Goal: Book appointment/travel/reservation

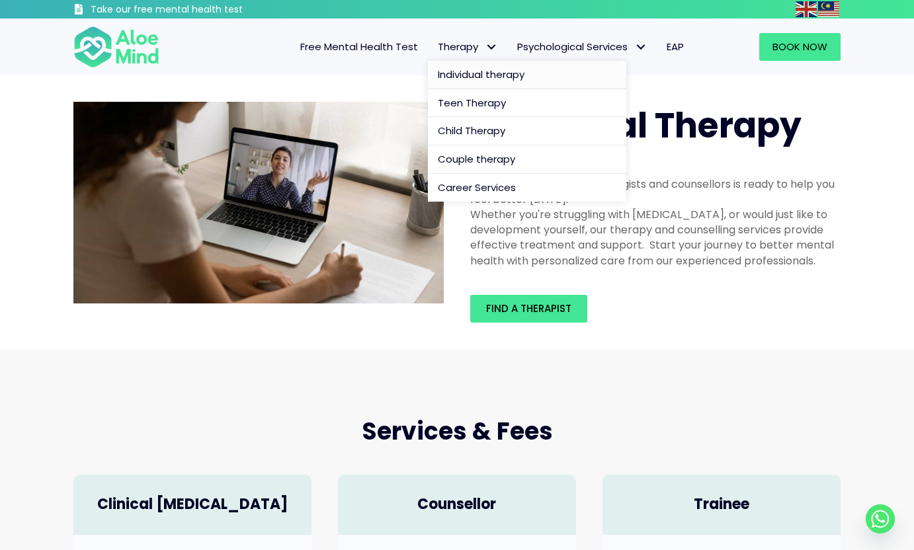
click at [493, 71] on span "Individual therapy" at bounding box center [481, 74] width 87 height 14
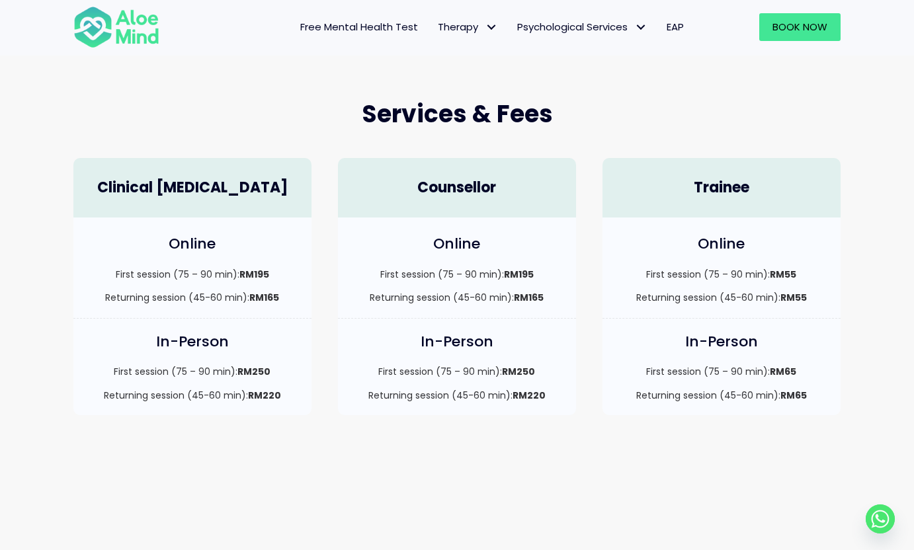
scroll to position [324, 0]
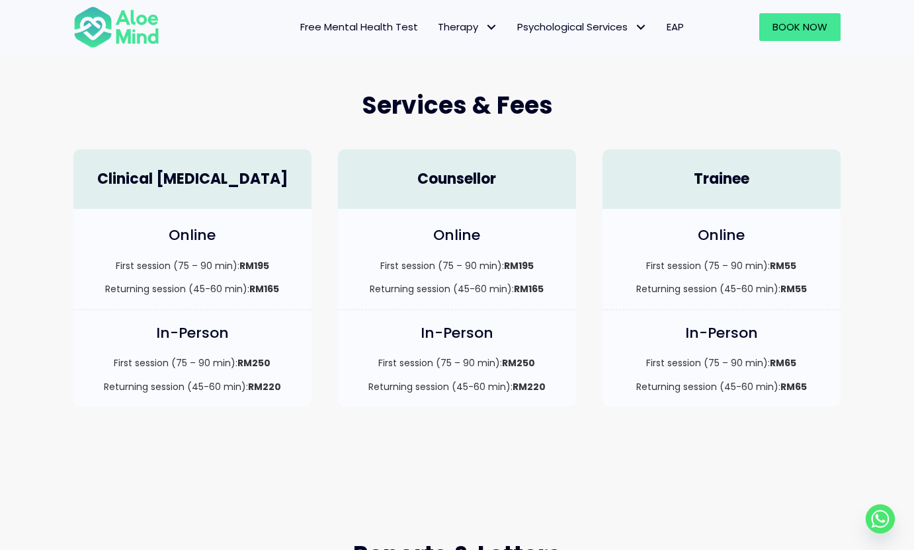
click at [217, 181] on h4 "Clinical [MEDICAL_DATA]" at bounding box center [193, 179] width 212 height 21
click at [156, 174] on h4 "Clinical Psychologist" at bounding box center [193, 179] width 212 height 21
click at [783, 32] on span "Book Now" at bounding box center [800, 27] width 55 height 14
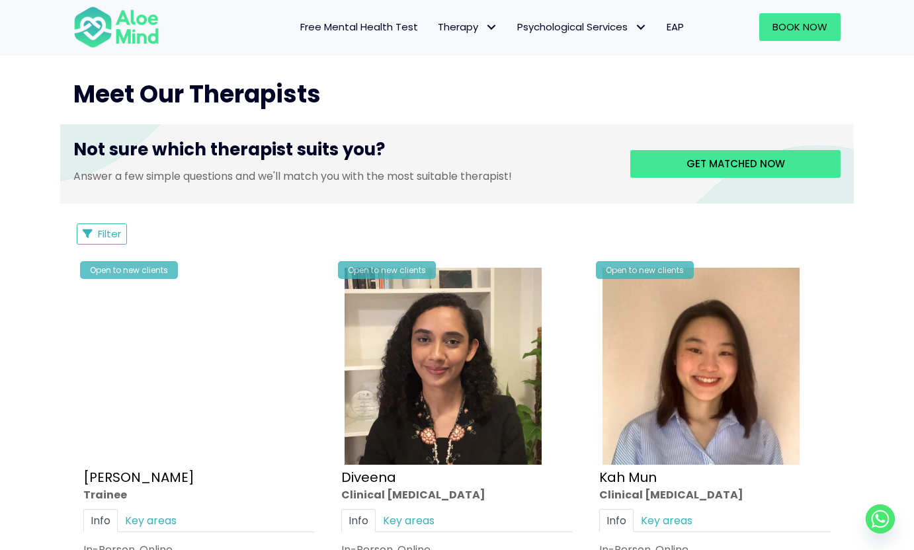
scroll to position [478, 0]
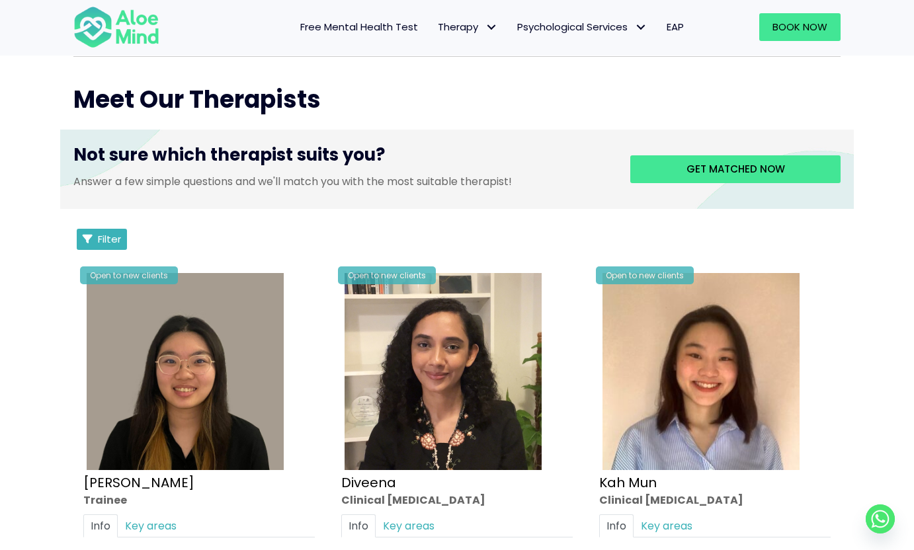
click at [108, 233] on span "Filter" at bounding box center [109, 239] width 23 height 14
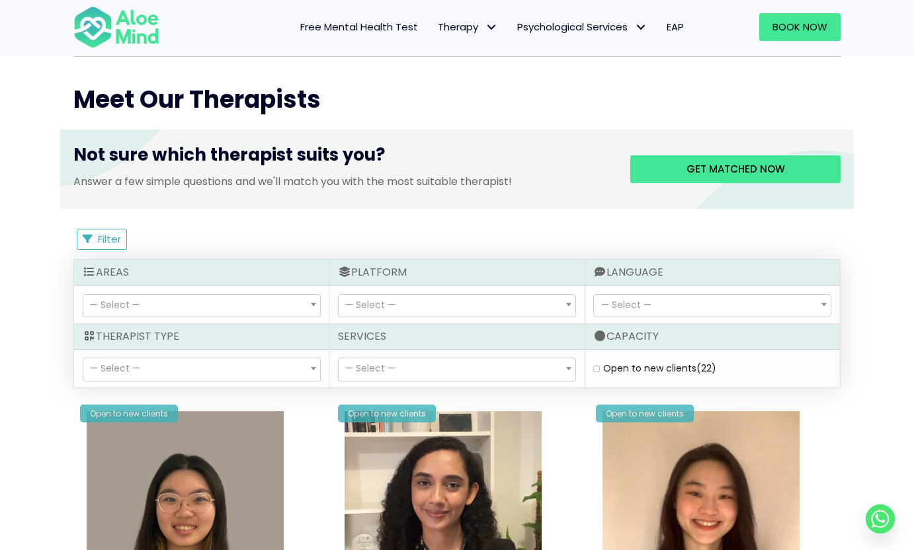
click at [312, 360] on span at bounding box center [313, 368] width 13 height 22
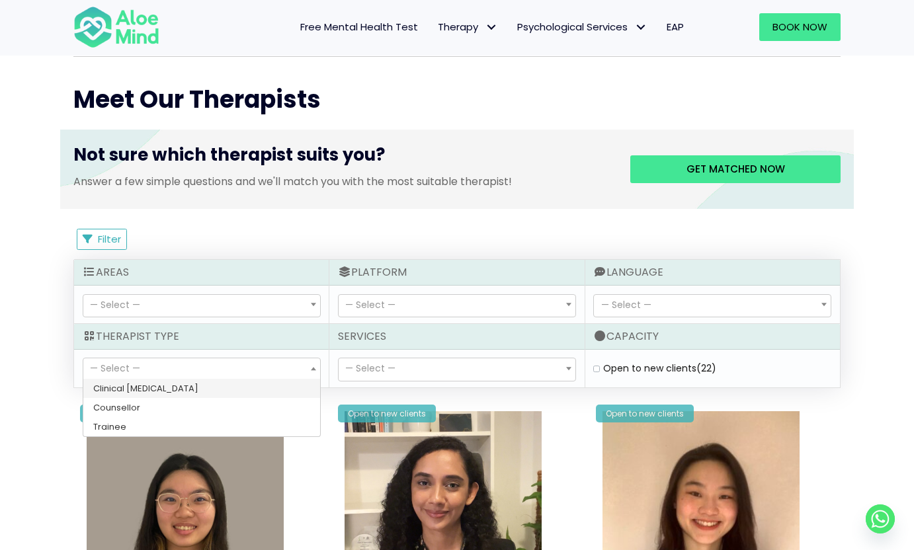
select select "15"
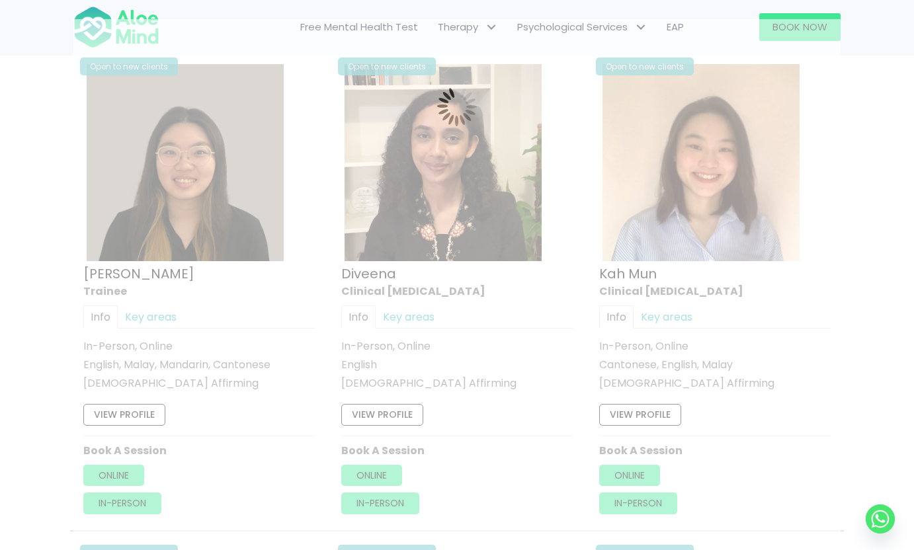
scroll to position [707, 0]
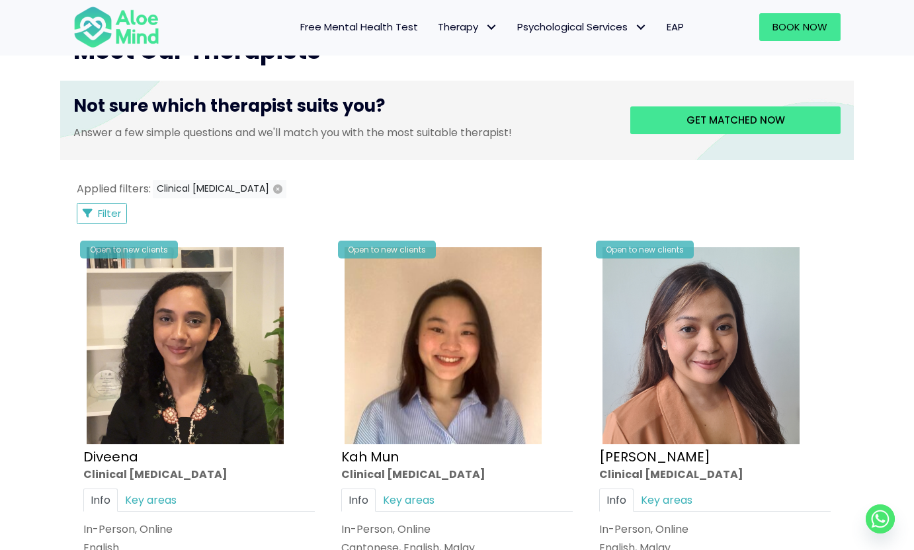
scroll to position [520, 0]
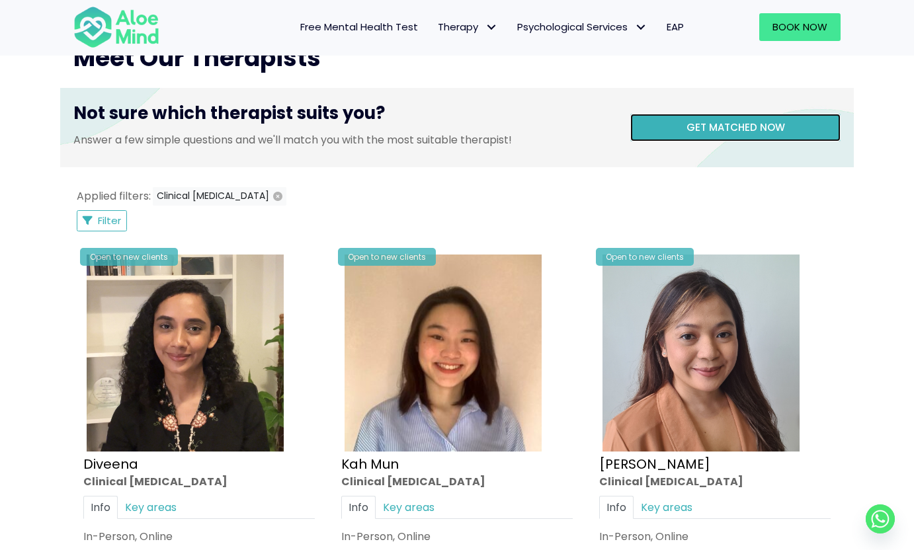
click at [665, 120] on link "Get matched now" at bounding box center [735, 128] width 210 height 28
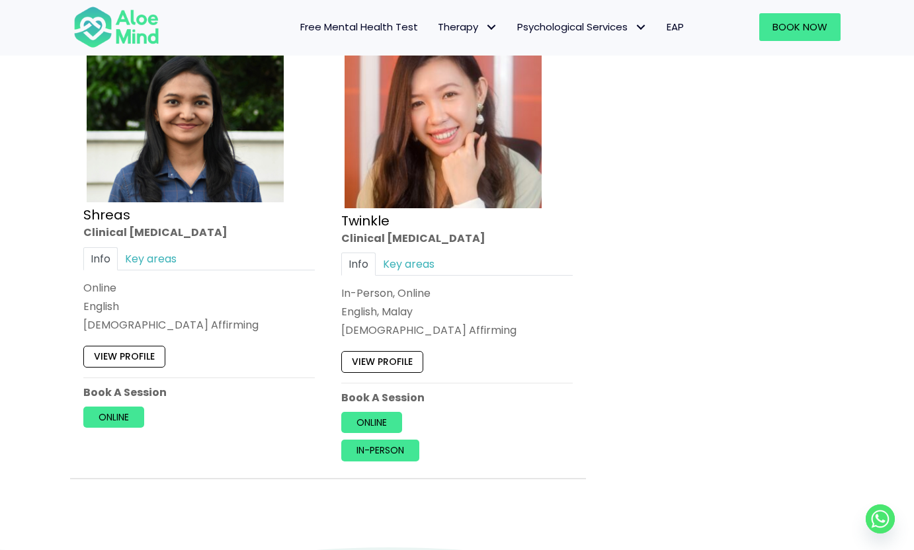
scroll to position [3223, 0]
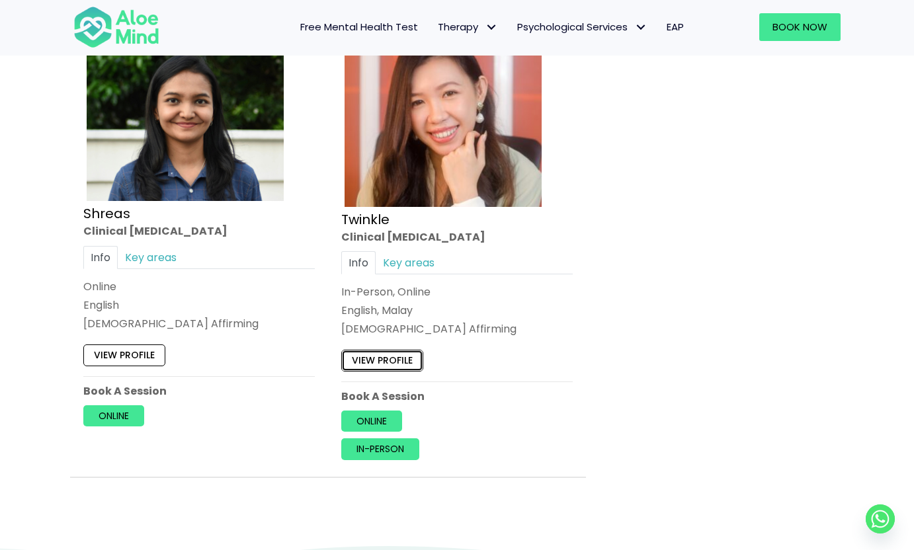
click at [355, 363] on link "View profile" at bounding box center [382, 361] width 82 height 21
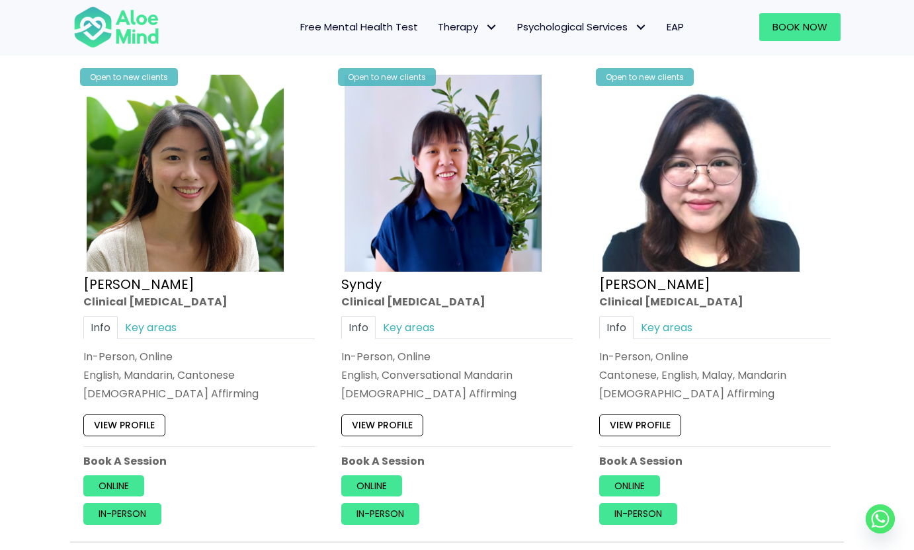
scroll to position [1672, 0]
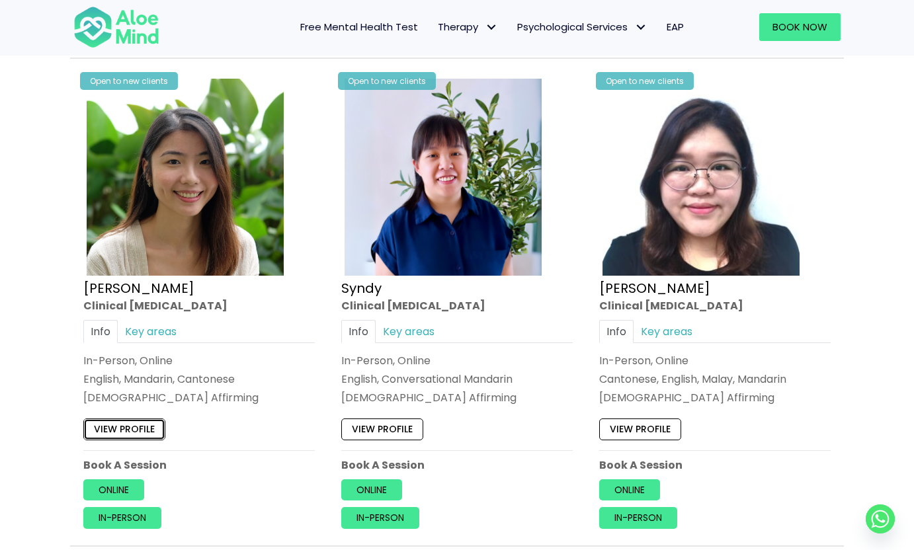
click at [144, 433] on link "View profile" at bounding box center [124, 429] width 82 height 21
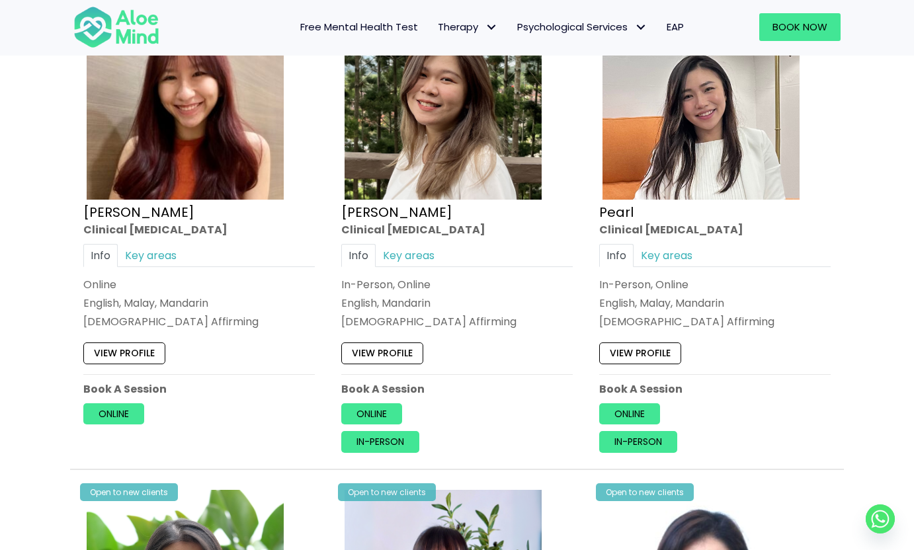
scroll to position [1259, 0]
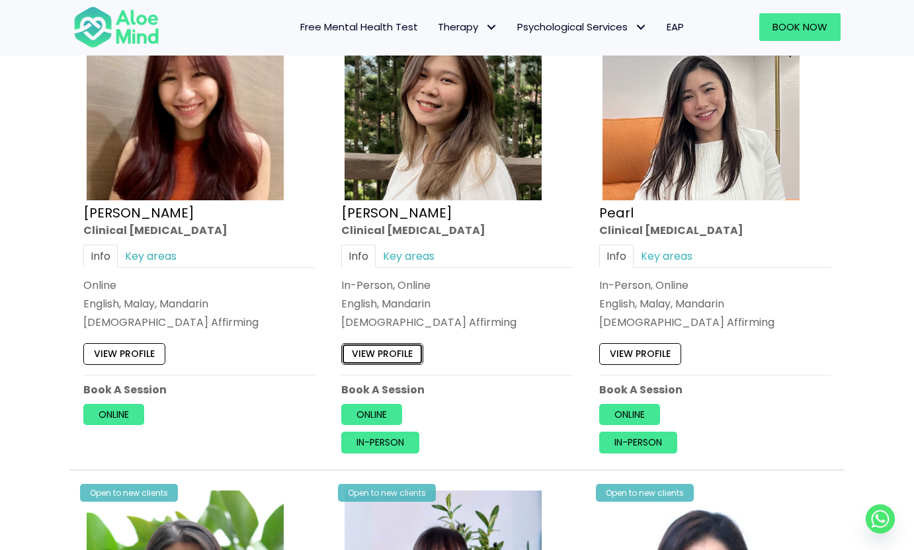
click at [374, 348] on link "View profile" at bounding box center [382, 353] width 82 height 21
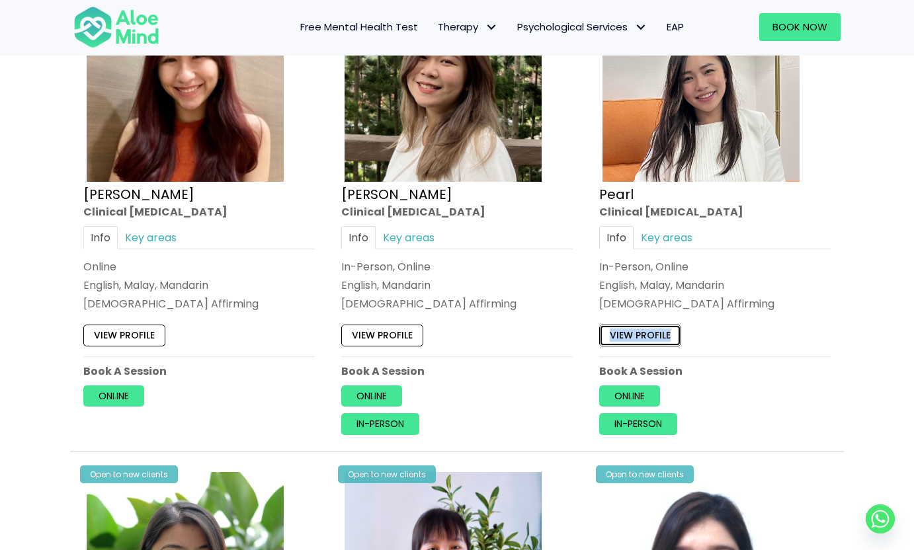
scroll to position [1285, 0]
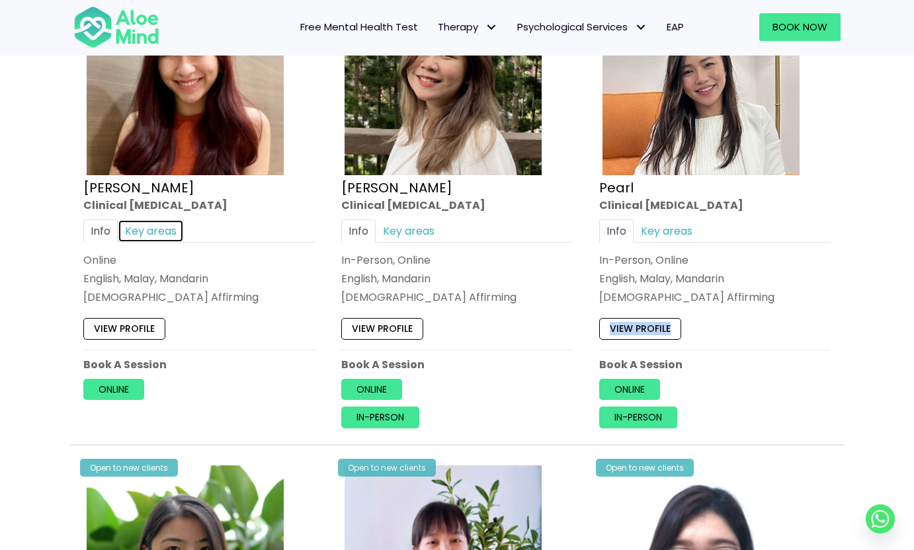
click at [140, 231] on link "Key areas" at bounding box center [151, 231] width 66 height 23
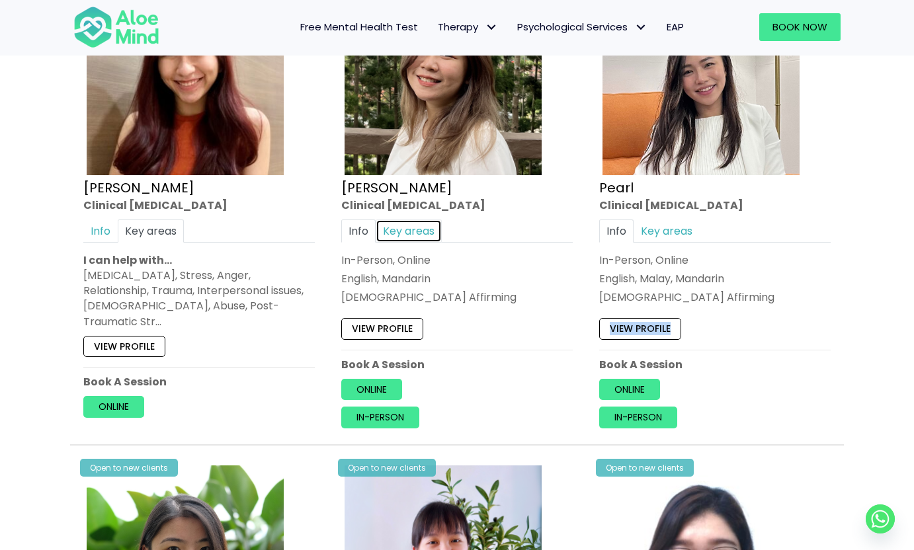
click at [396, 229] on link "Key areas" at bounding box center [409, 231] width 66 height 23
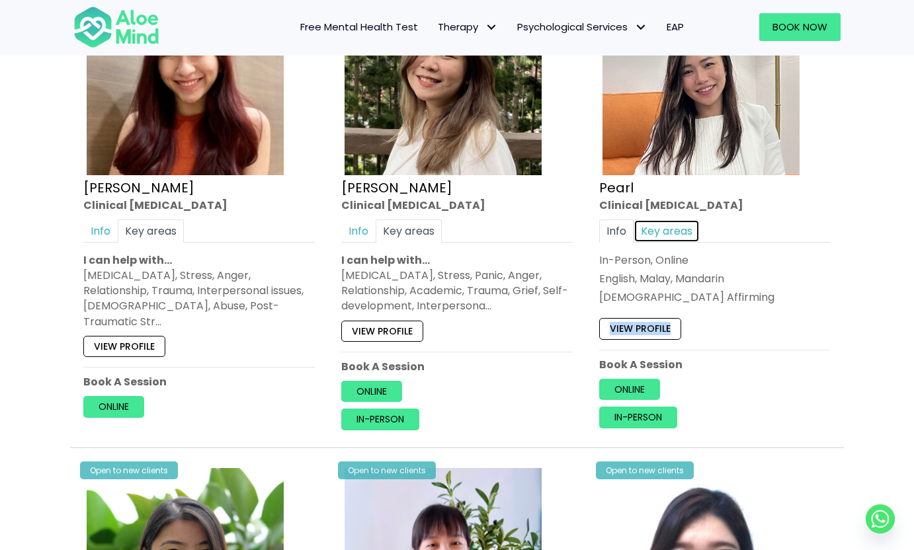
click at [667, 228] on link "Key areas" at bounding box center [667, 231] width 66 height 23
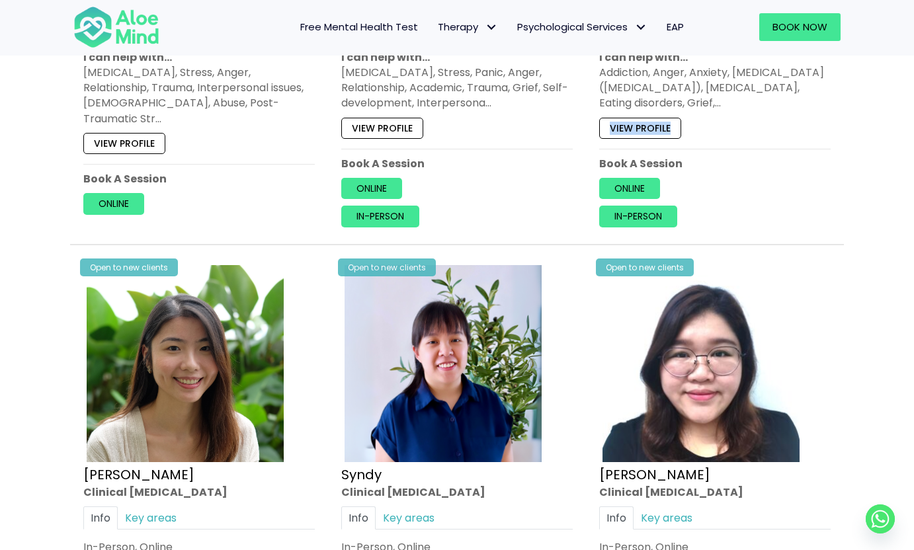
scroll to position [1525, 0]
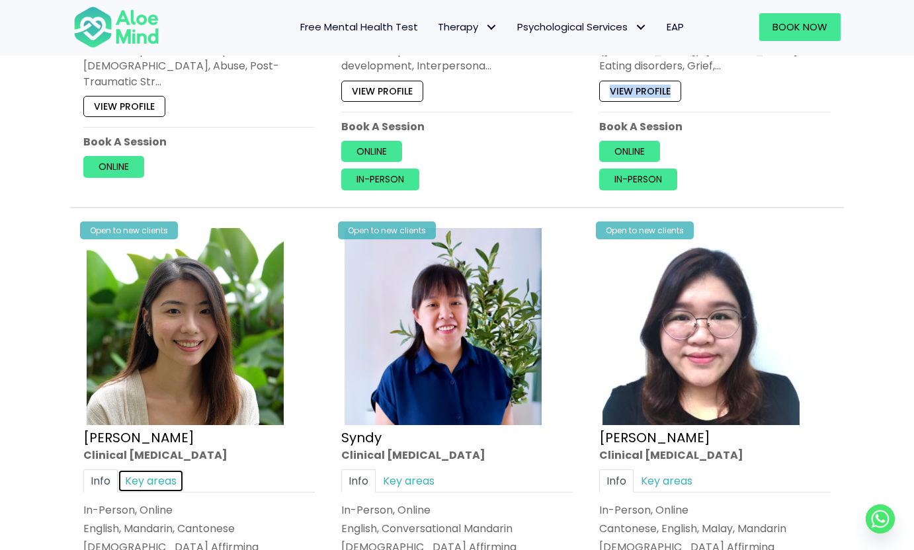
click at [155, 480] on link "Key areas" at bounding box center [151, 480] width 66 height 23
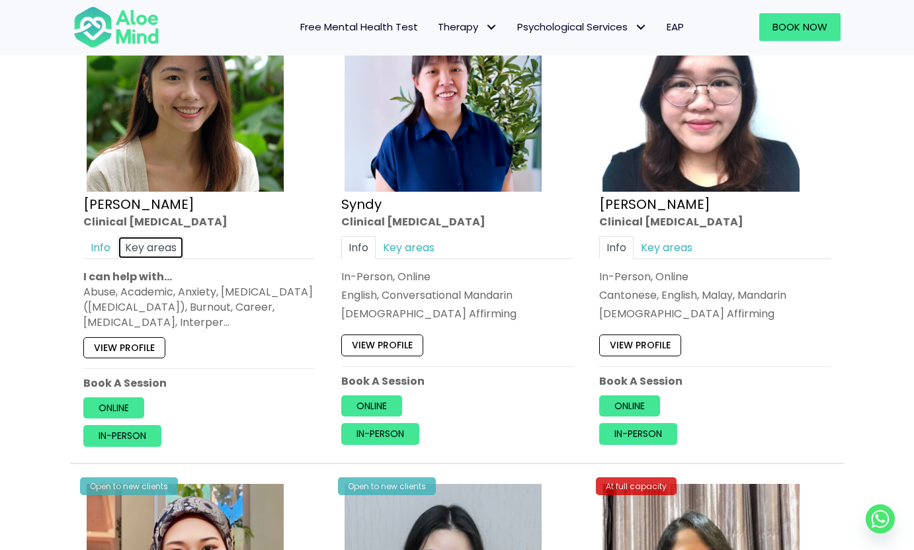
scroll to position [1760, 0]
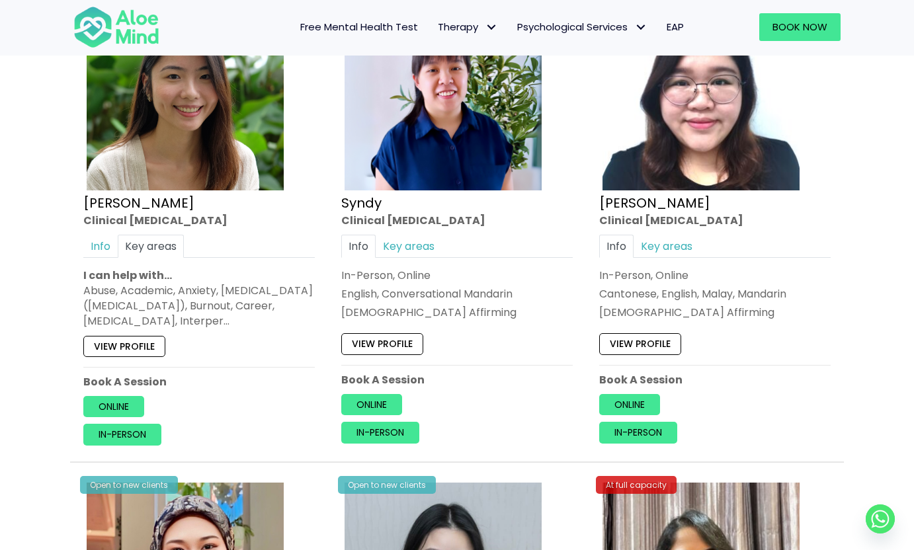
click at [418, 258] on div "Info Key areas In-Person, Online English, Conversational Mandarin LGBTQ Affirmi…" at bounding box center [457, 277] width 232 height 86
click at [408, 251] on link "Key areas" at bounding box center [409, 245] width 66 height 23
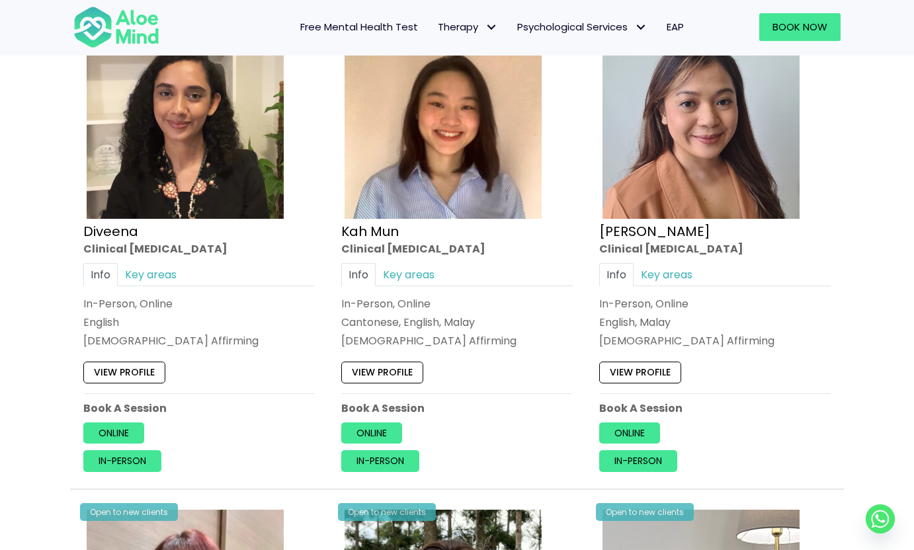
scroll to position [755, 0]
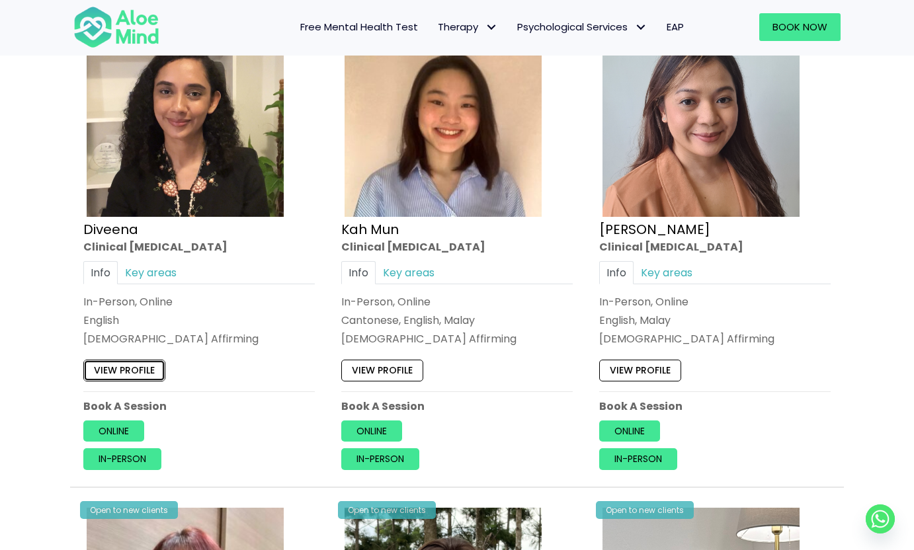
click at [126, 370] on link "View profile" at bounding box center [124, 371] width 82 height 21
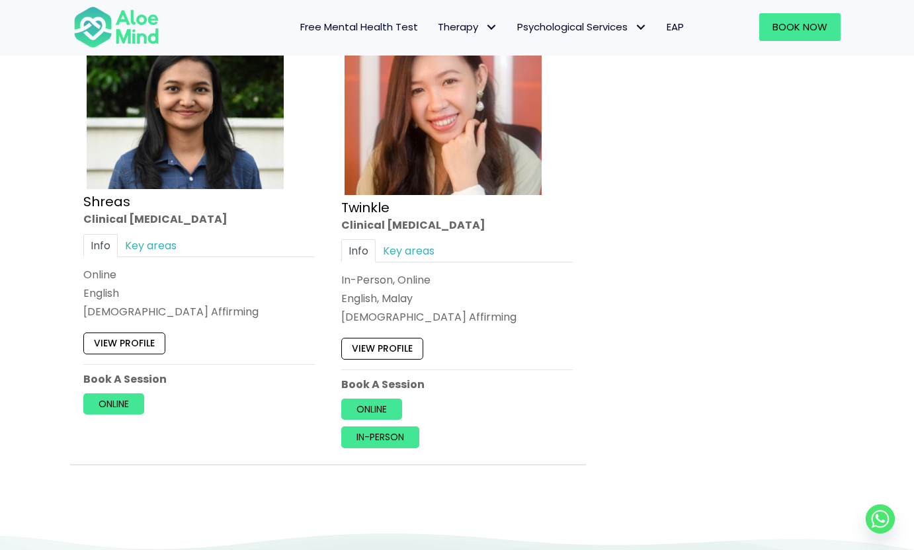
scroll to position [3294, 0]
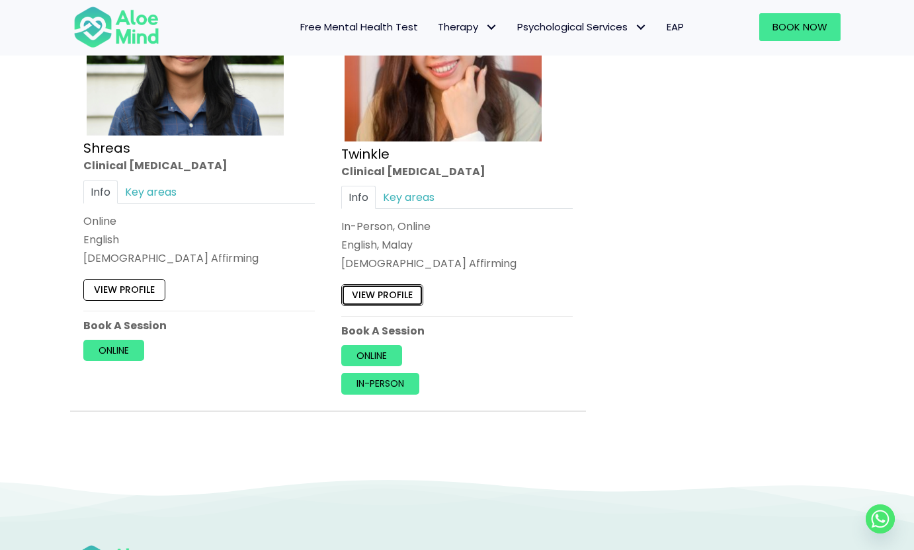
click at [402, 290] on link "View profile" at bounding box center [382, 294] width 82 height 21
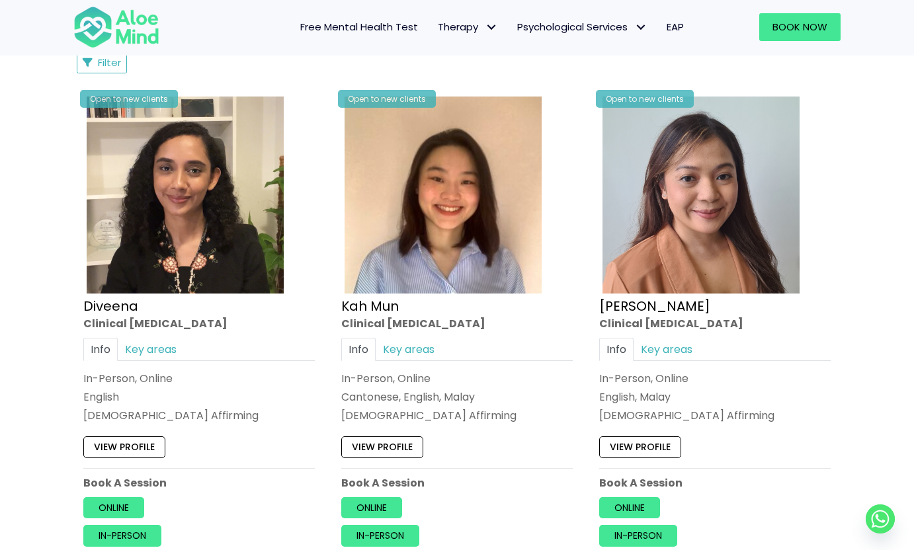
scroll to position [755, 0]
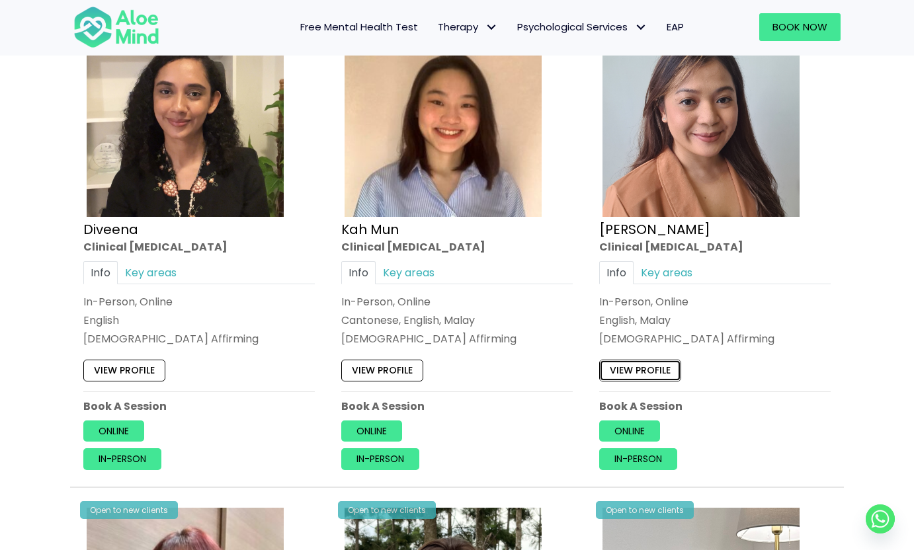
click at [644, 374] on link "View profile" at bounding box center [640, 371] width 82 height 21
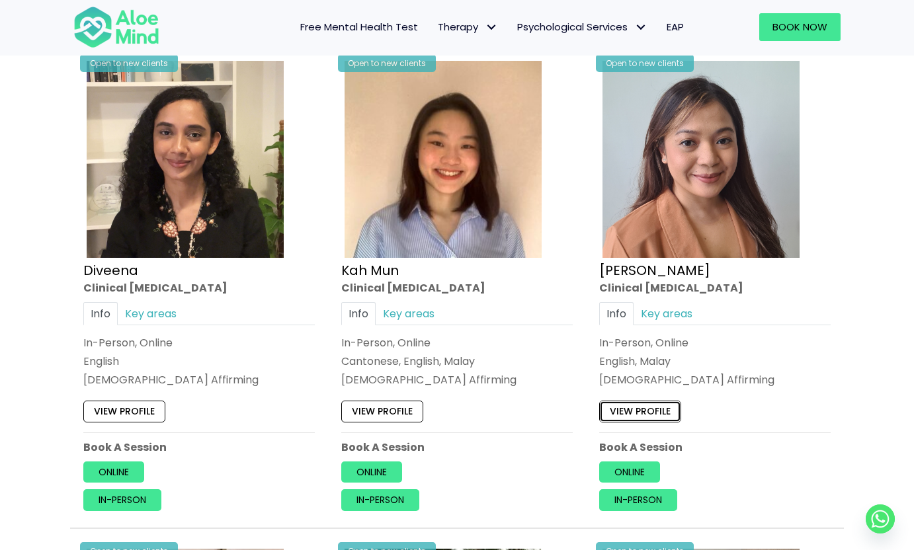
scroll to position [710, 0]
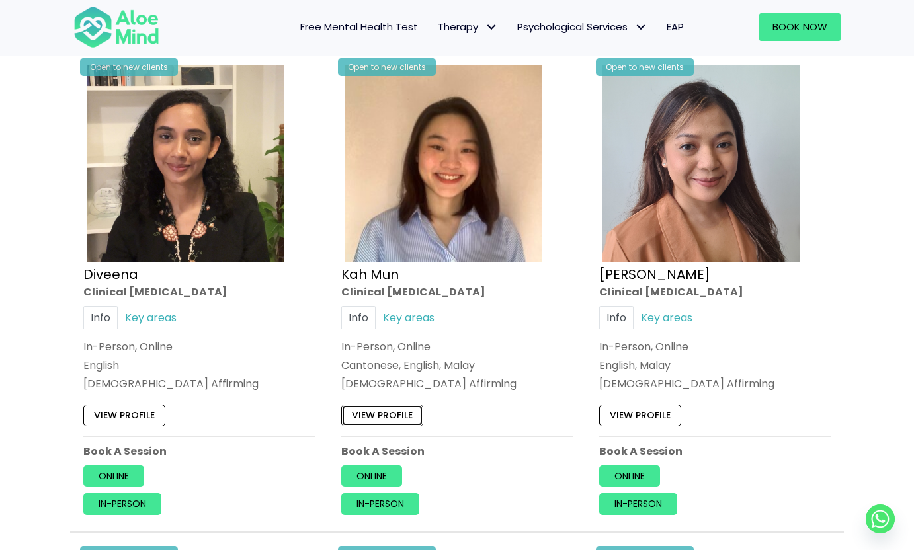
click at [371, 414] on link "View profile" at bounding box center [382, 415] width 82 height 21
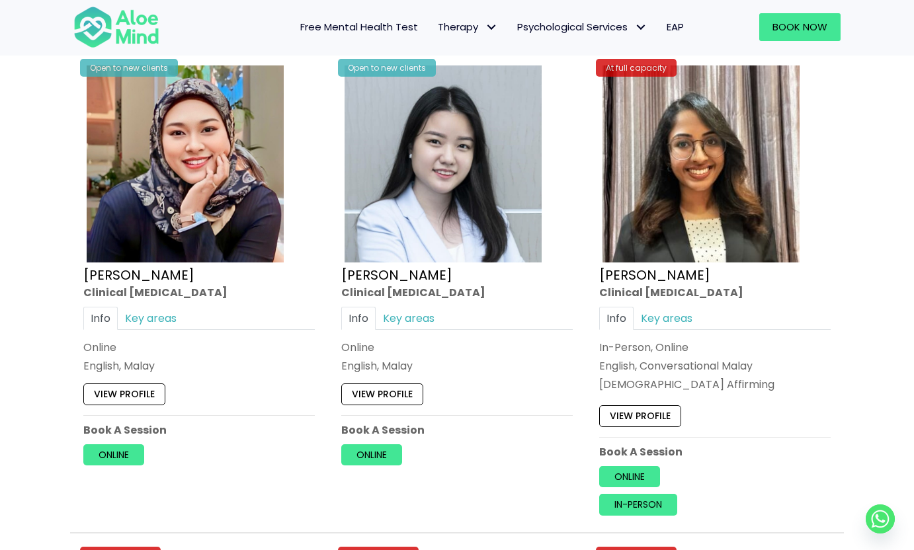
scroll to position [2189, 0]
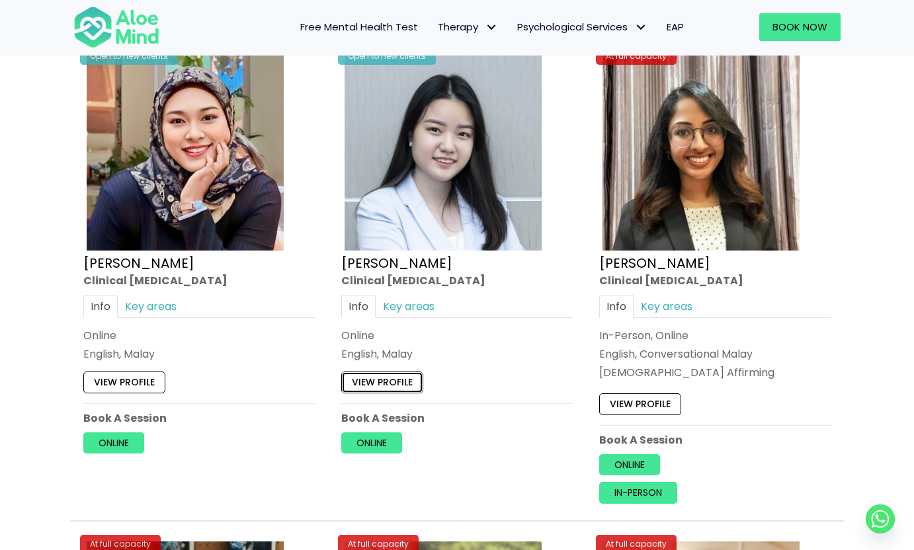
click at [390, 381] on link "View profile" at bounding box center [382, 382] width 82 height 21
click at [161, 312] on link "Key areas" at bounding box center [151, 306] width 66 height 23
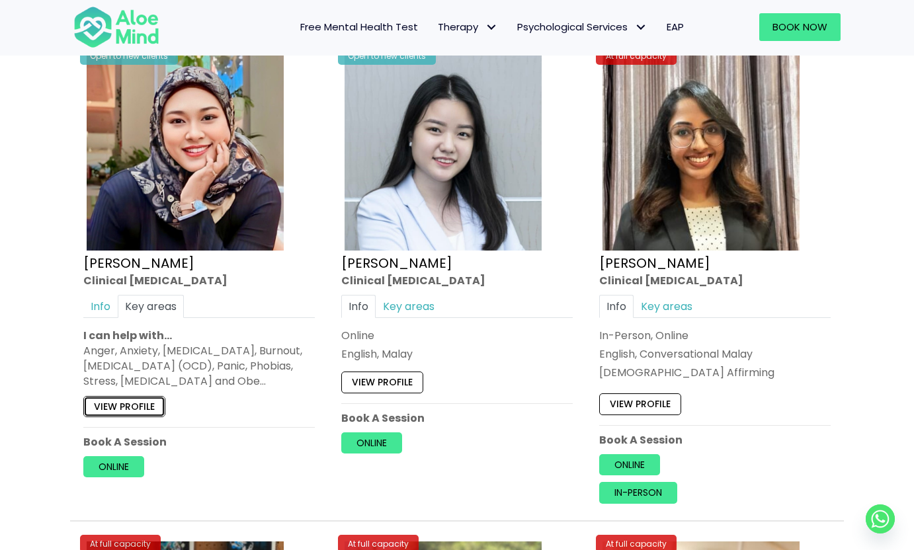
click at [116, 407] on link "View profile" at bounding box center [124, 406] width 82 height 21
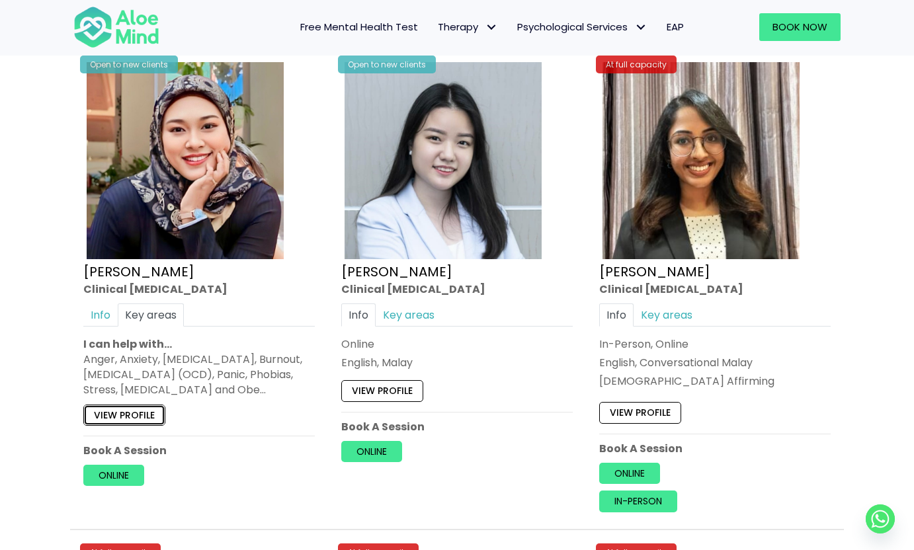
scroll to position [2268, 0]
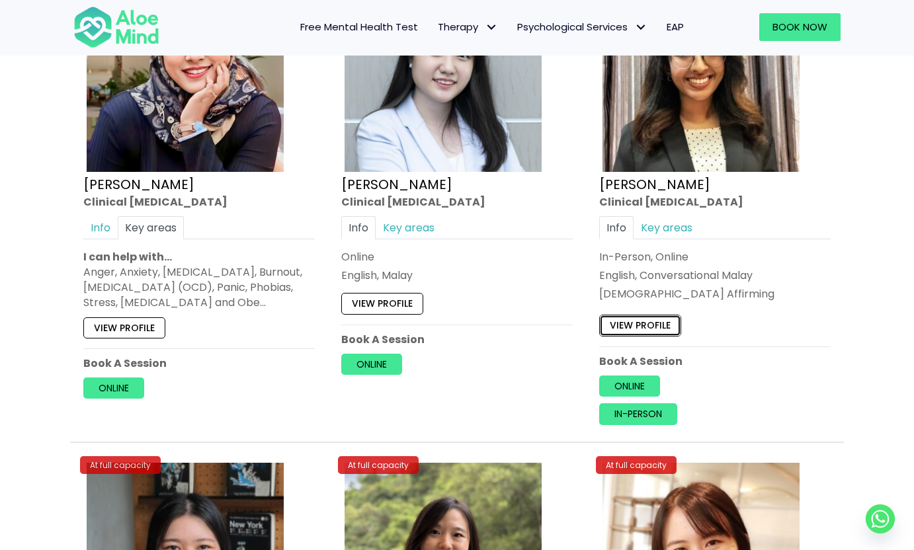
click at [654, 323] on link "View profile" at bounding box center [640, 326] width 82 height 21
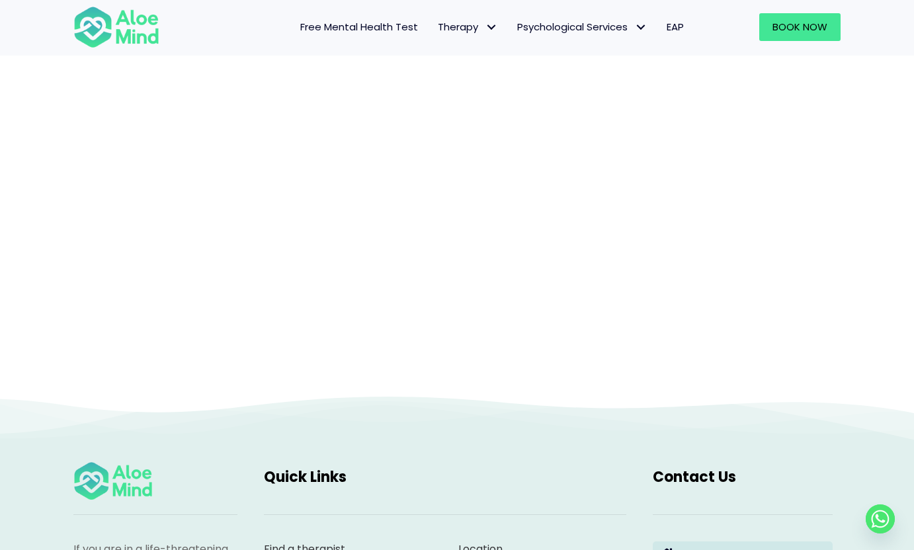
scroll to position [136, 0]
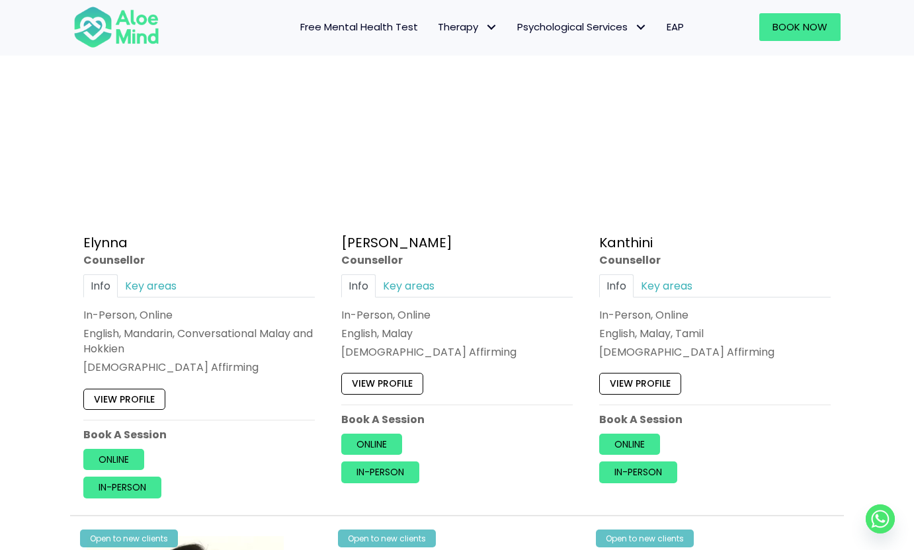
scroll to position [742, 0]
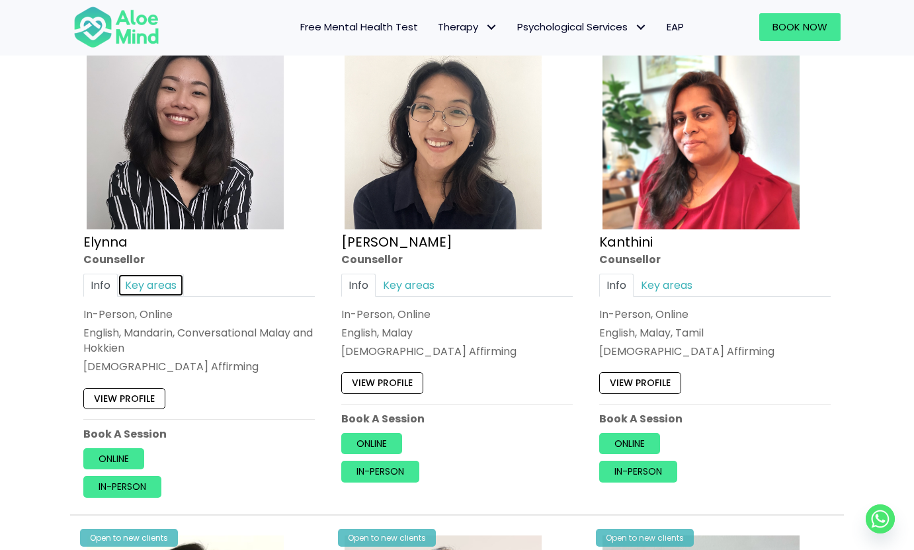
click at [146, 282] on link "Key areas" at bounding box center [151, 285] width 66 height 23
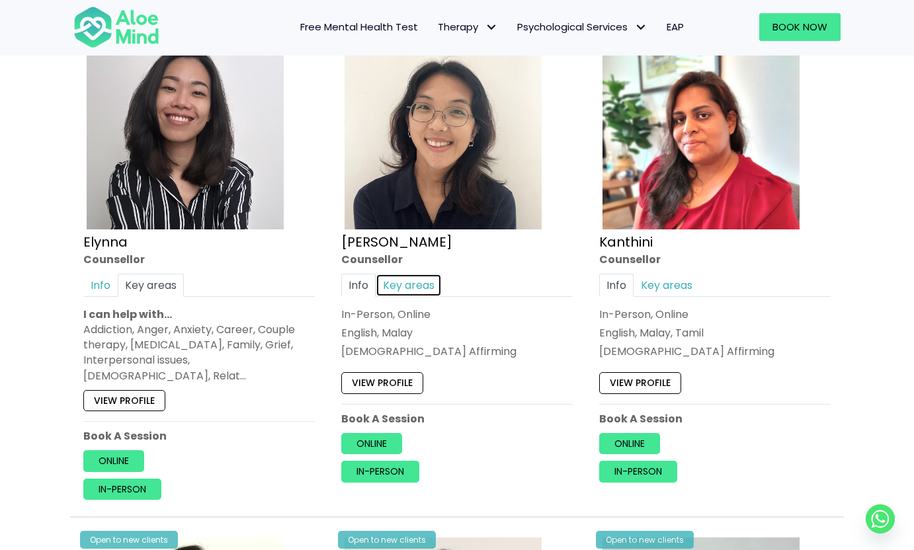
click at [401, 283] on link "Key areas" at bounding box center [409, 285] width 66 height 23
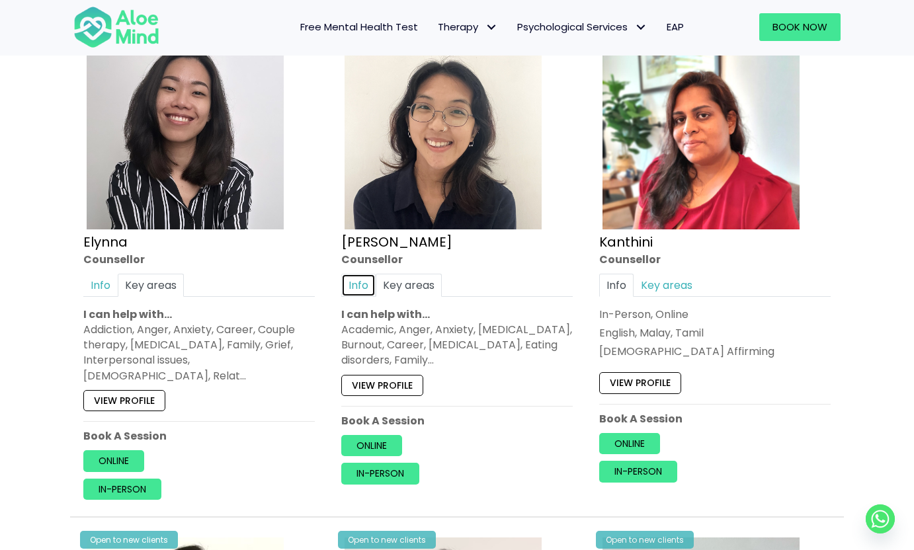
click at [355, 288] on link "Info" at bounding box center [358, 285] width 34 height 23
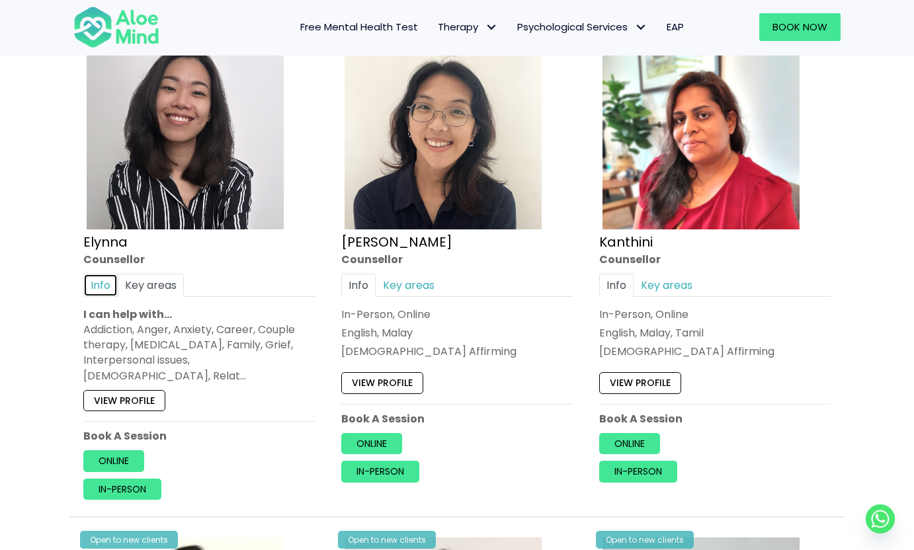
click at [107, 290] on link "Info" at bounding box center [100, 285] width 34 height 23
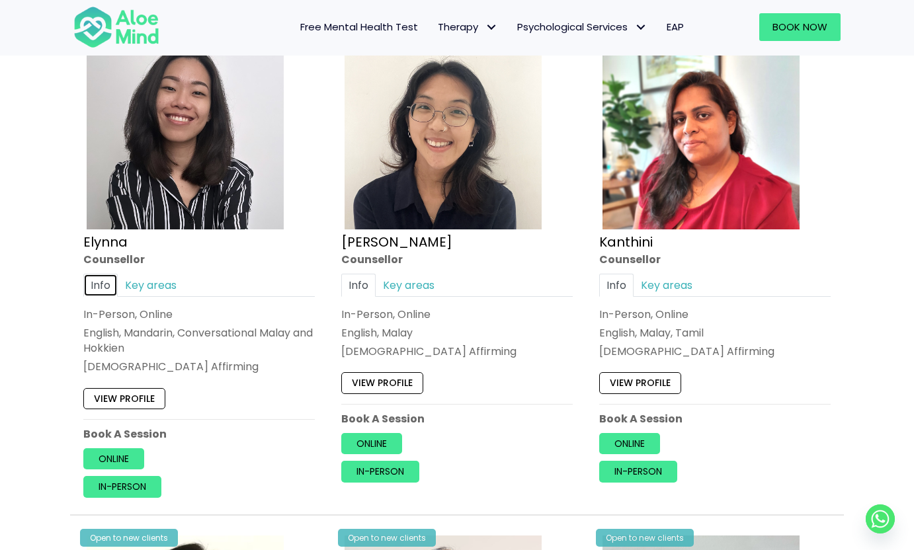
scroll to position [849, 0]
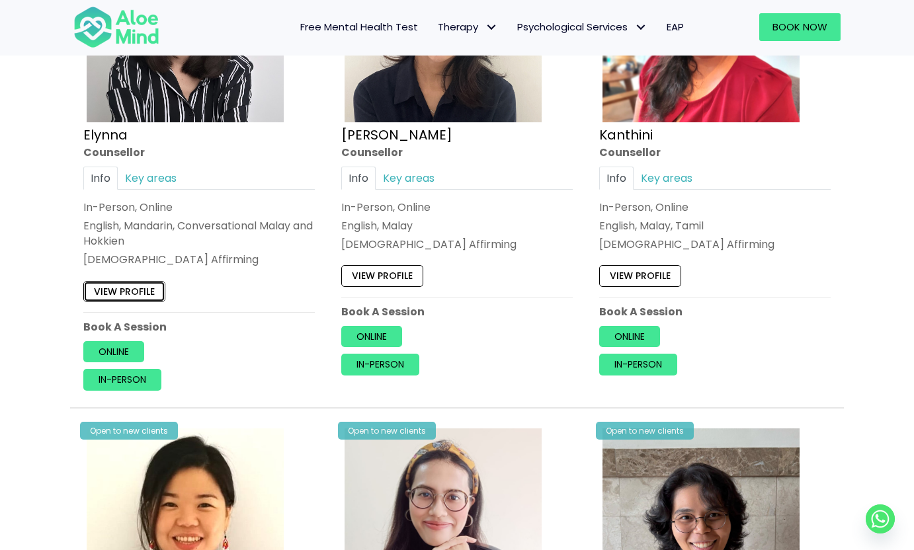
click at [130, 296] on link "View profile" at bounding box center [124, 291] width 82 height 21
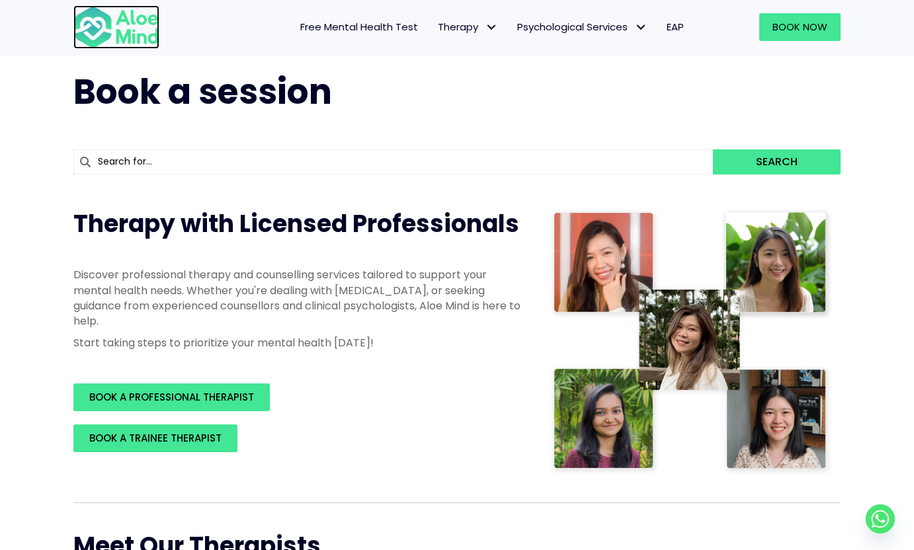
scroll to position [0, 0]
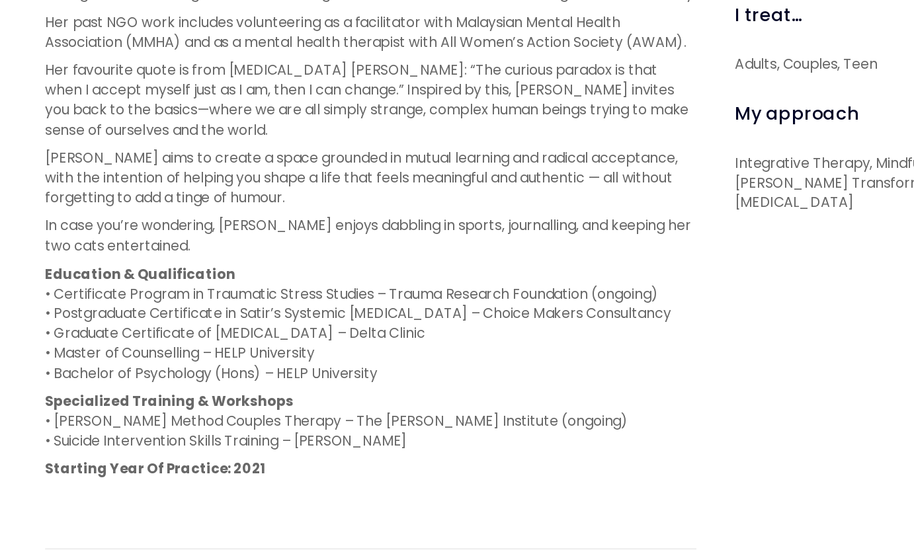
scroll to position [558, 0]
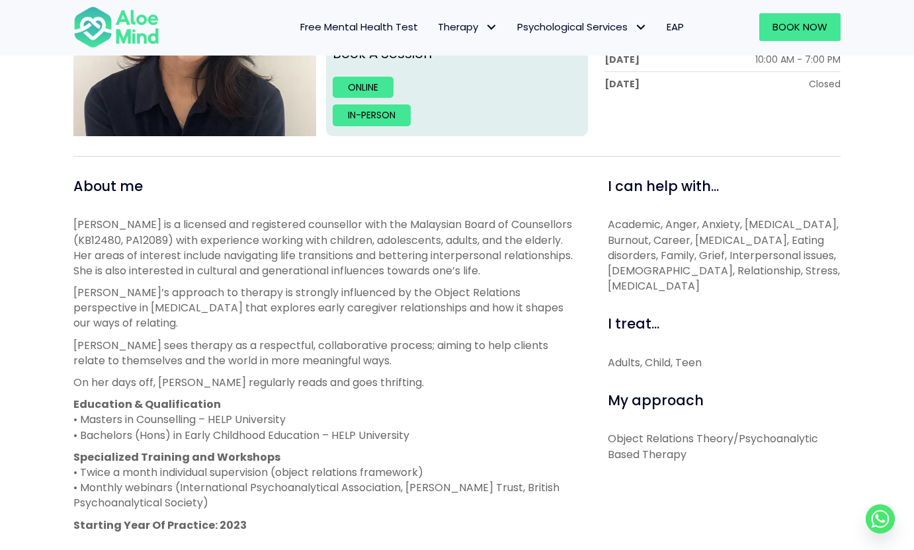
scroll to position [351, 0]
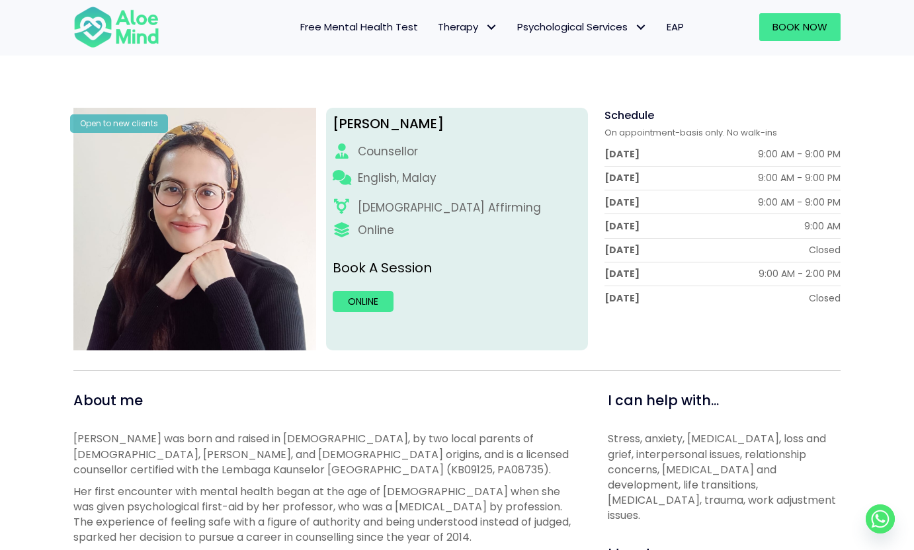
scroll to position [126, 0]
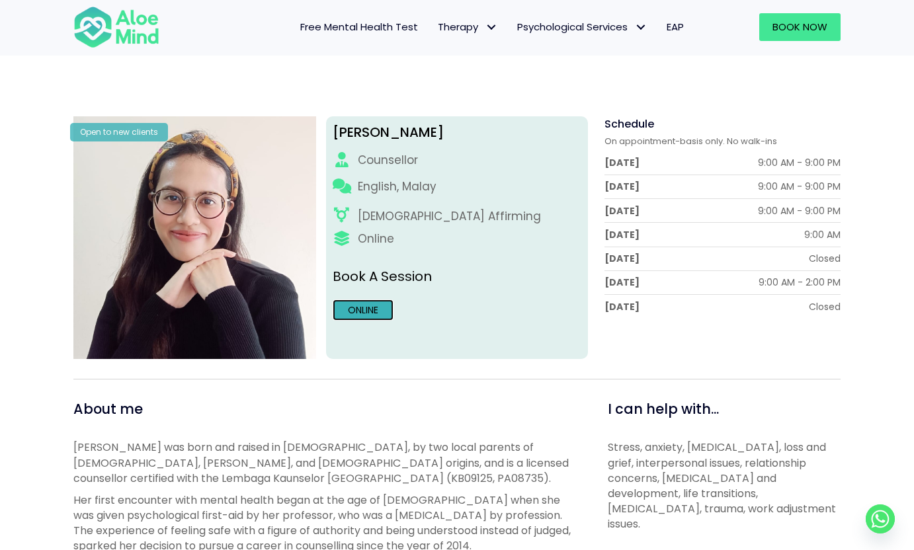
click at [357, 306] on link "Online" at bounding box center [363, 310] width 61 height 21
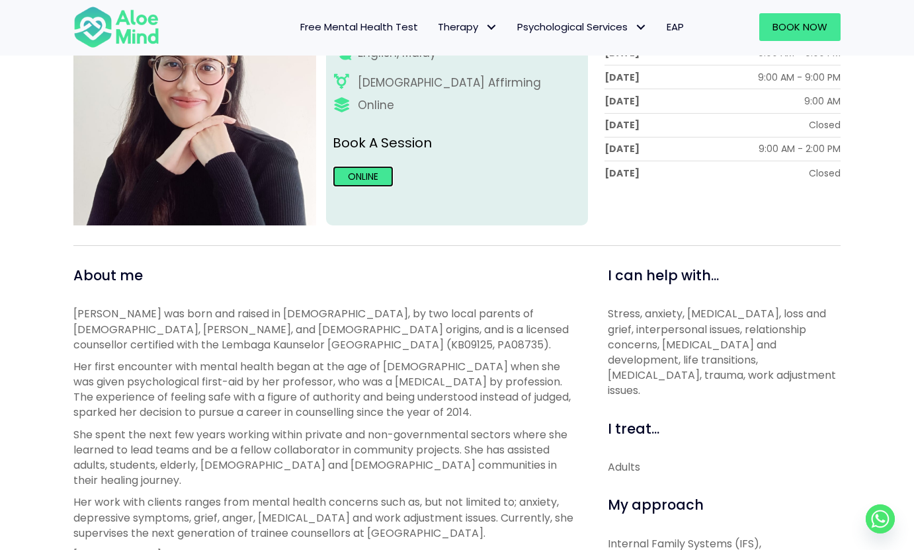
scroll to position [264, 0]
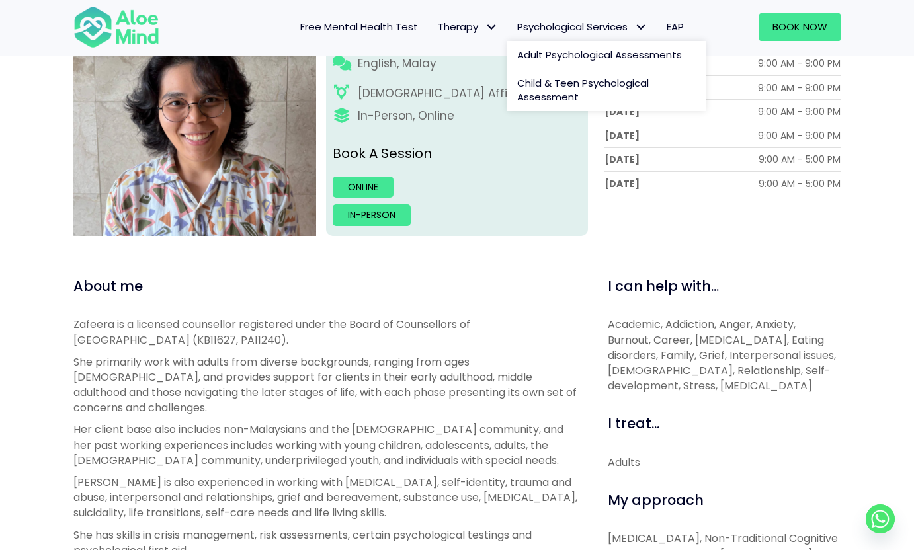
scroll to position [219, 0]
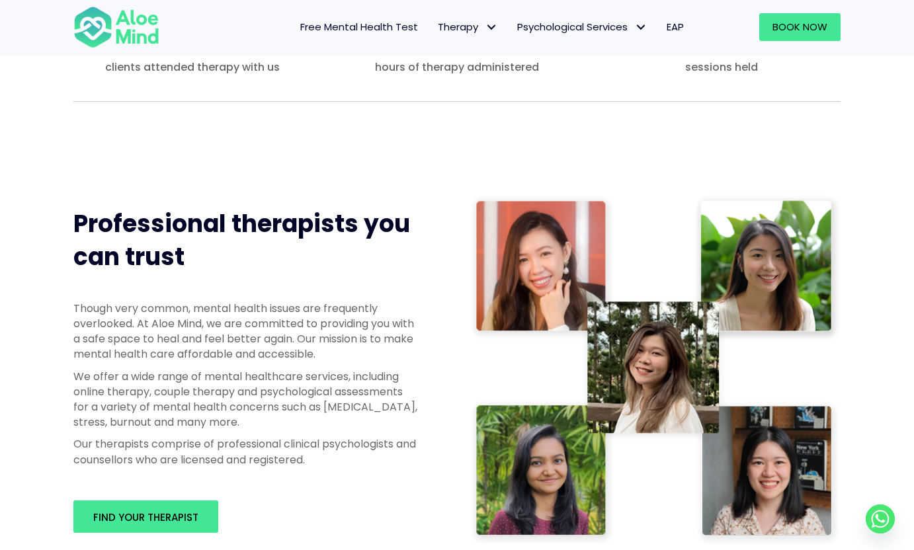
scroll to position [542, 0]
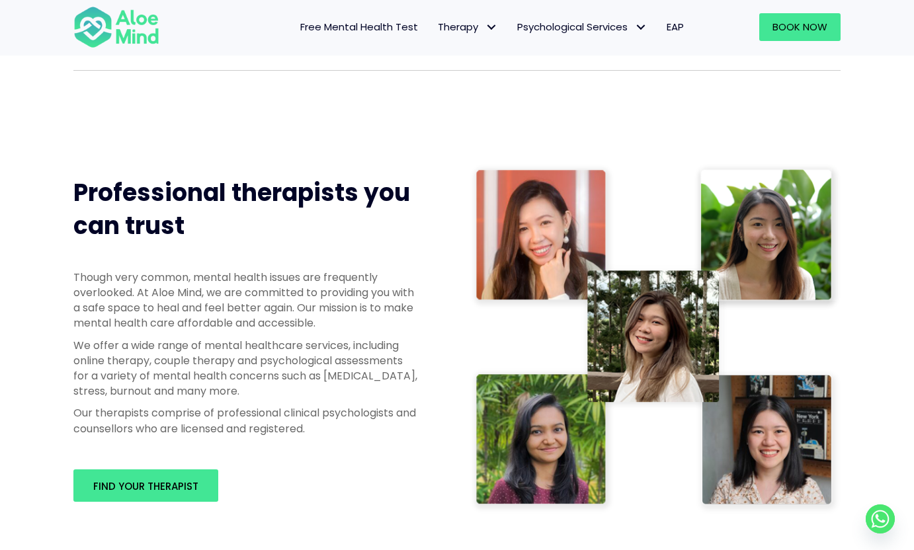
click at [525, 280] on img at bounding box center [655, 338] width 370 height 351
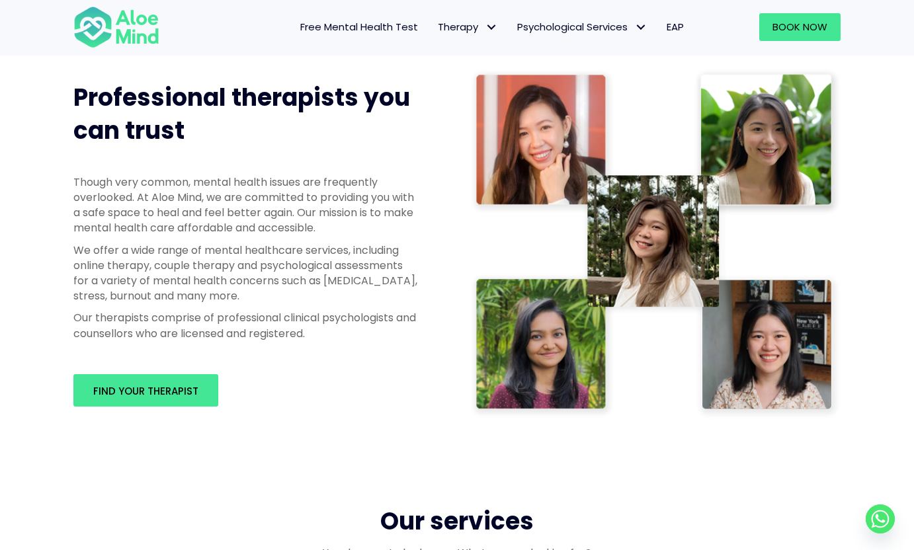
scroll to position [652, 0]
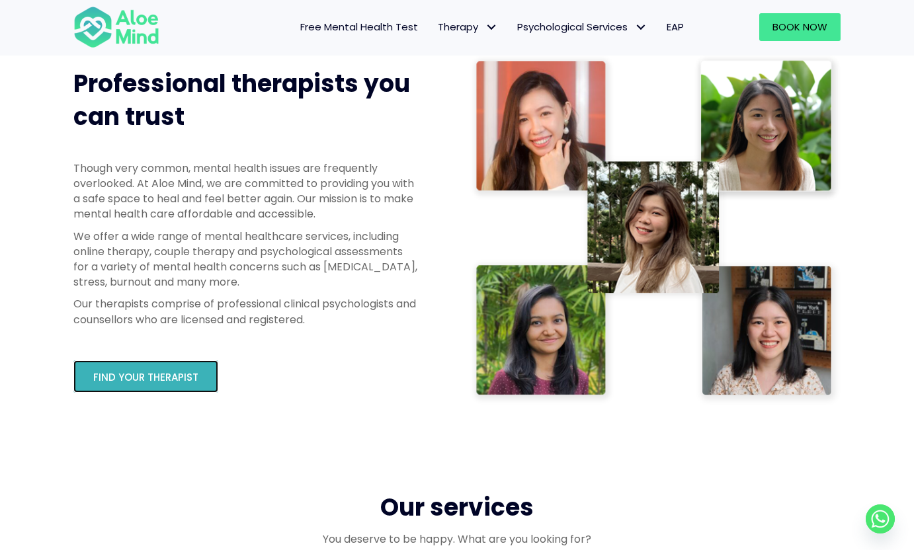
click at [147, 384] on span "Find your therapist" at bounding box center [145, 377] width 105 height 14
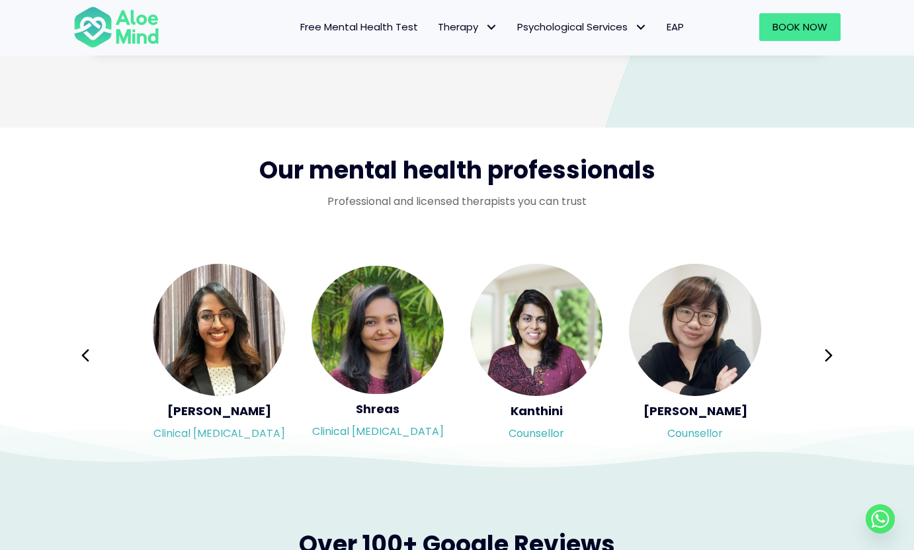
scroll to position [2098, 0]
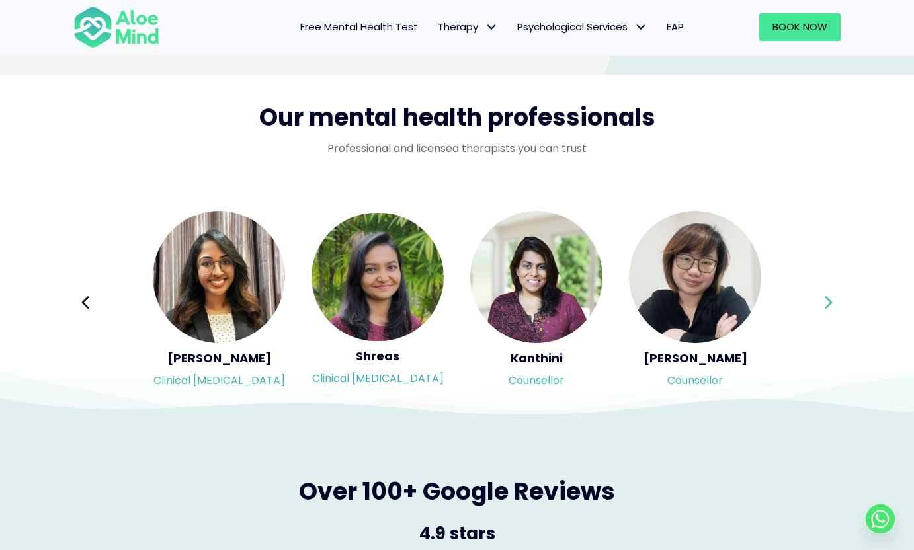
click at [828, 300] on icon at bounding box center [828, 302] width 7 height 13
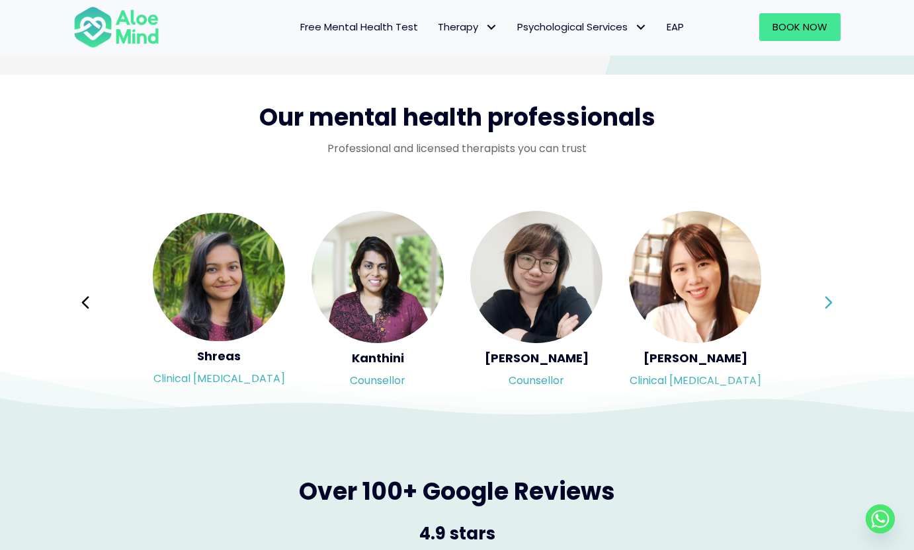
click at [828, 300] on icon at bounding box center [828, 302] width 7 height 13
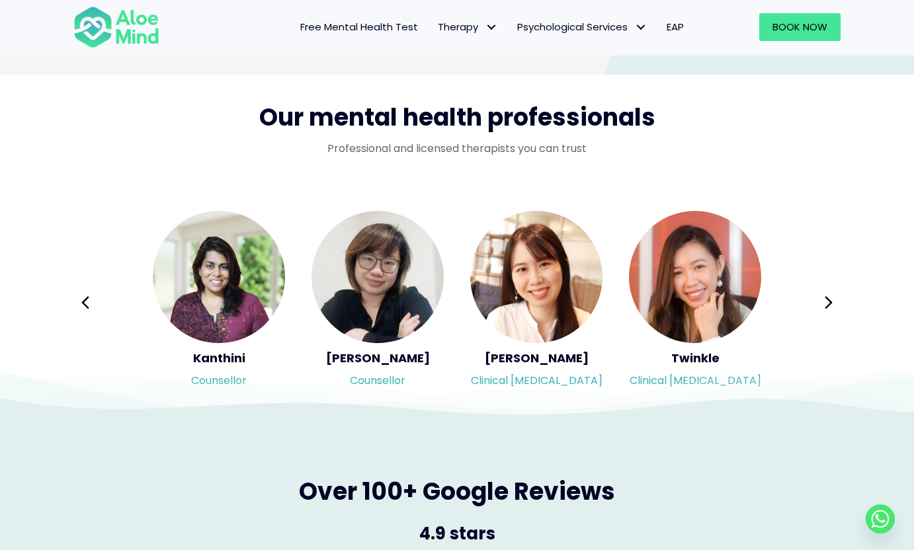
click at [718, 375] on icon at bounding box center [457, 384] width 914 height 66
click at [718, 378] on icon at bounding box center [457, 384] width 914 height 66
click at [696, 358] on icon at bounding box center [457, 384] width 914 height 66
click at [689, 392] on icon at bounding box center [317, 394] width 1194 height 62
click at [689, 390] on icon at bounding box center [317, 394] width 1194 height 62
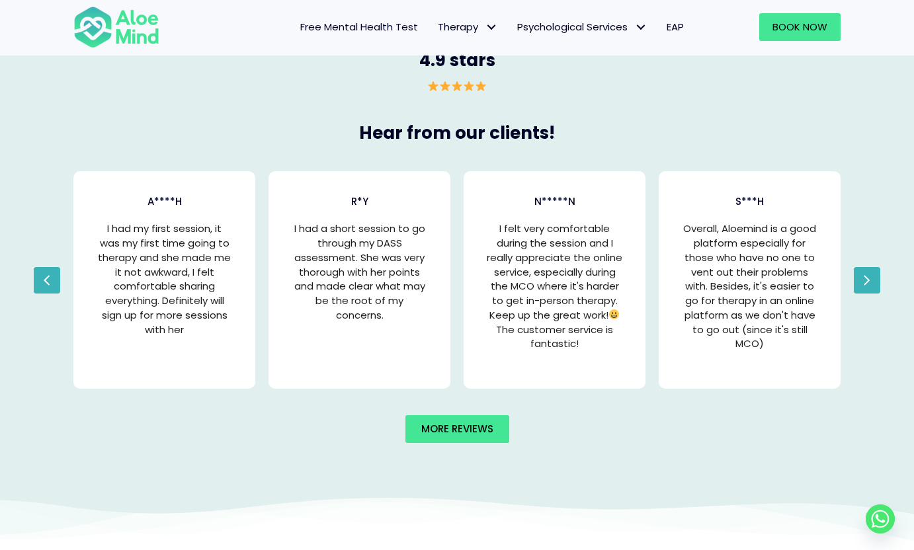
scroll to position [2573, 0]
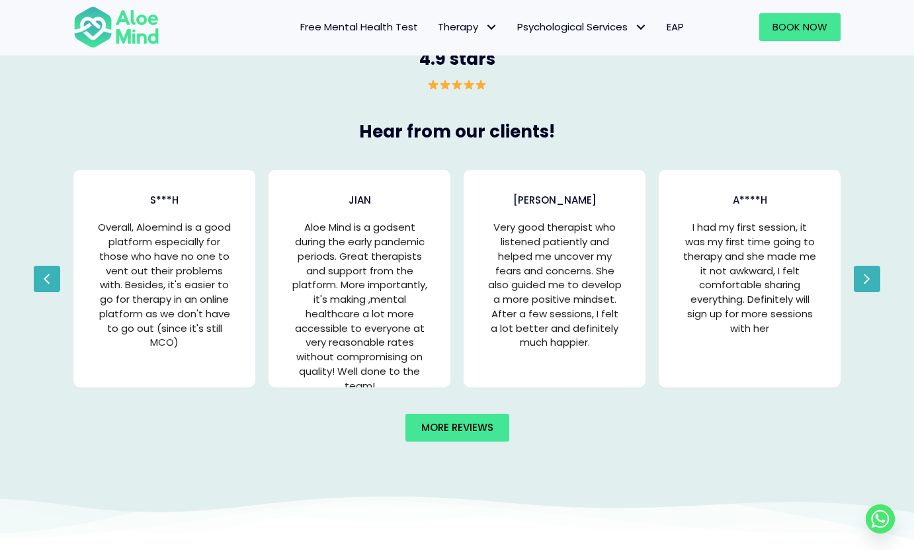
click at [858, 286] on button "Next" at bounding box center [867, 279] width 26 height 26
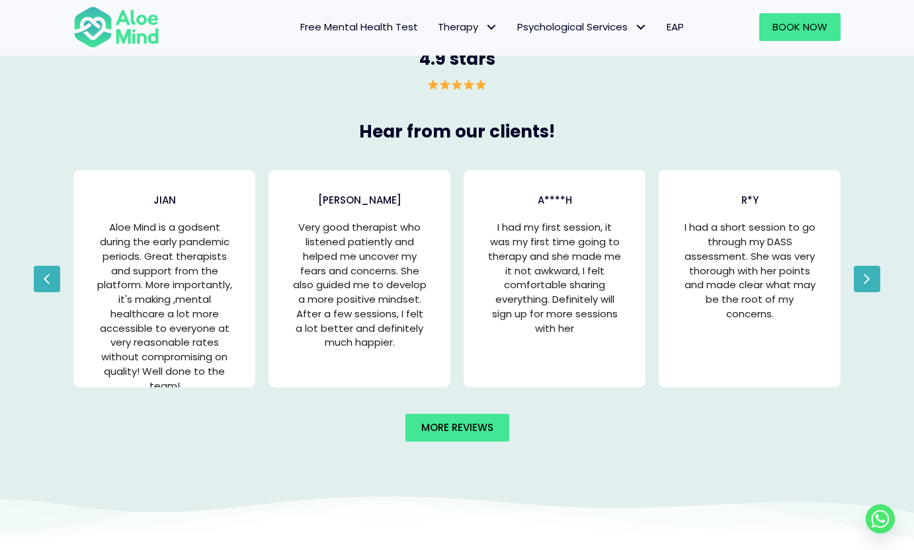
click at [858, 286] on button "Next" at bounding box center [867, 279] width 26 height 26
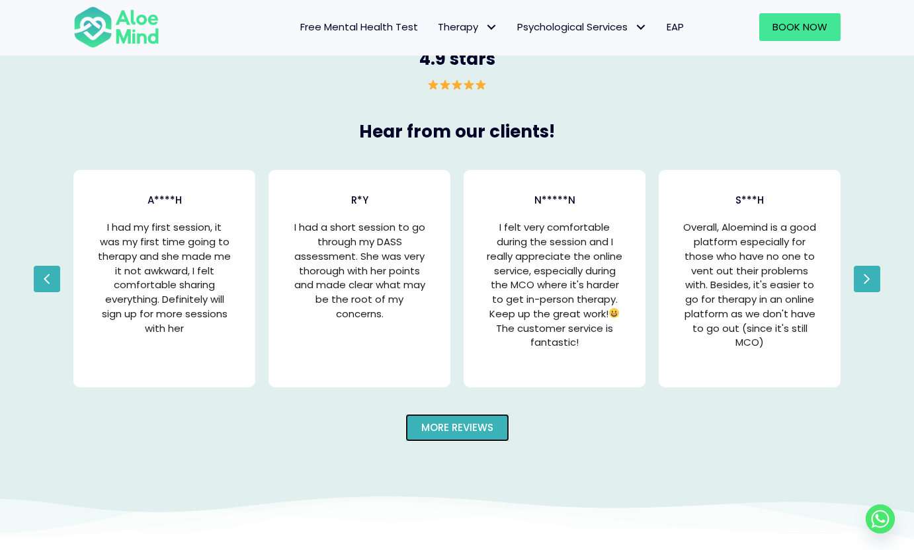
click at [448, 429] on span "More reviews" at bounding box center [457, 428] width 72 height 14
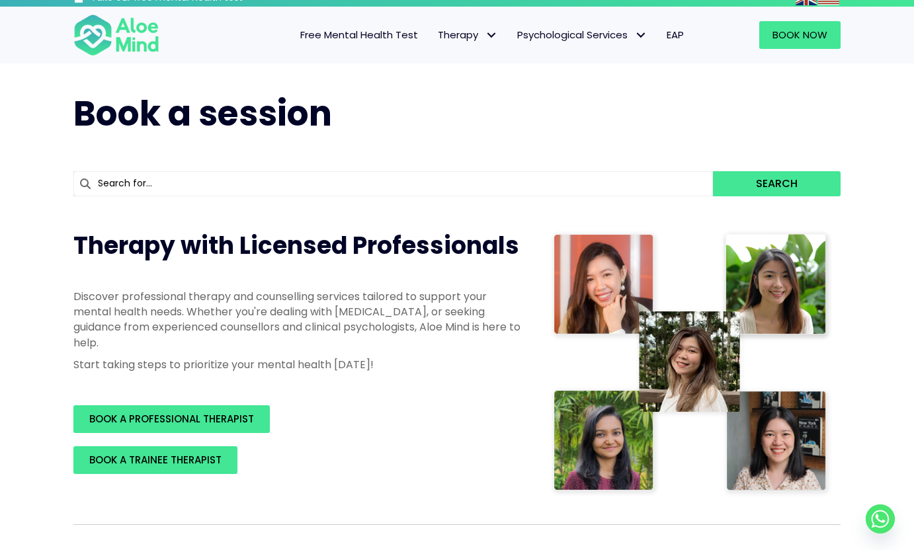
scroll to position [13, 0]
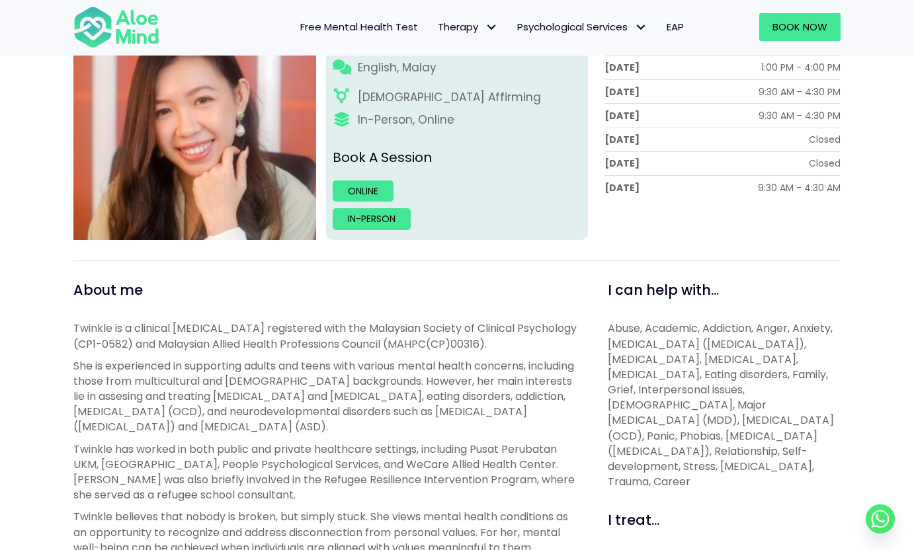
scroll to position [172, 0]
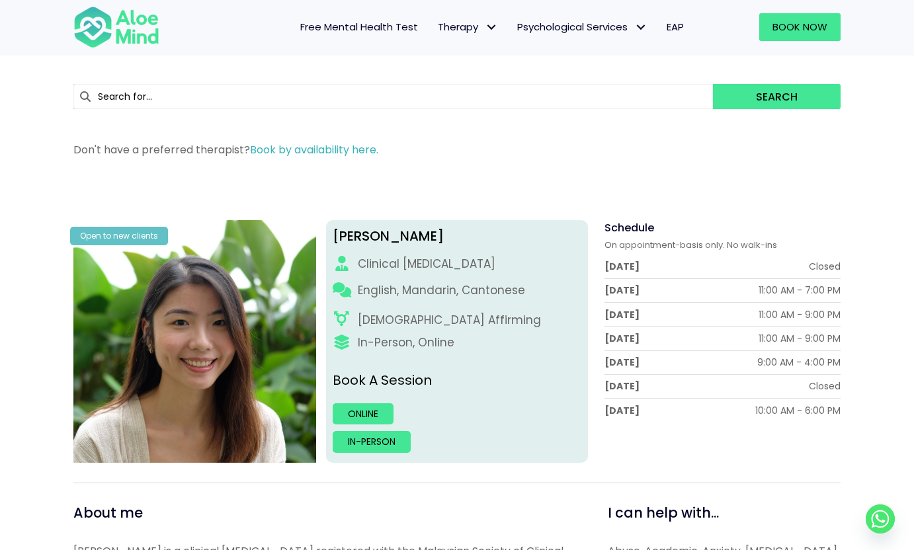
scroll to position [19, 0]
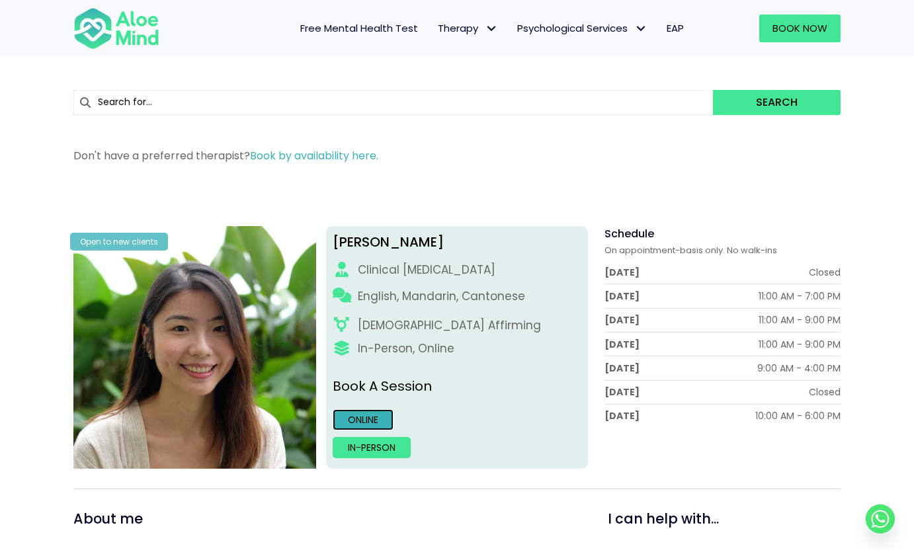
click at [353, 423] on link "Online" at bounding box center [363, 419] width 61 height 21
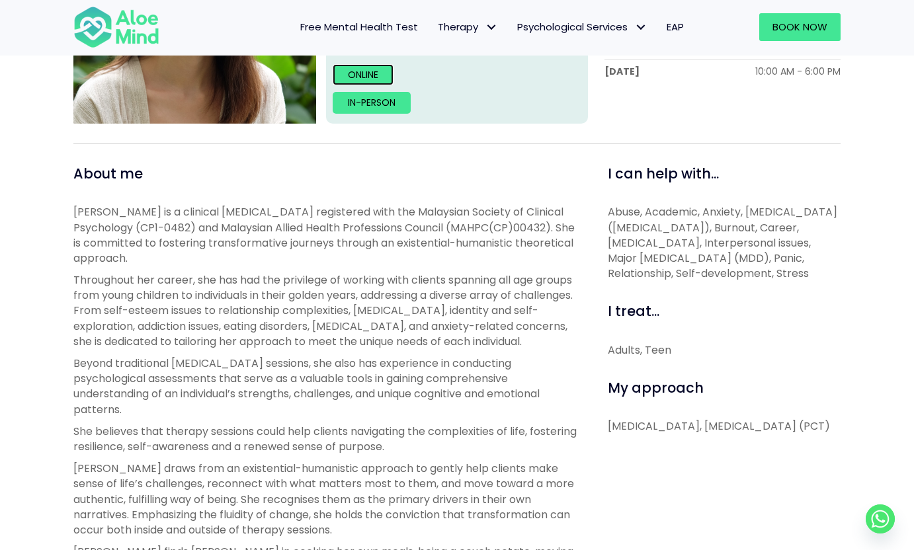
scroll to position [273, 0]
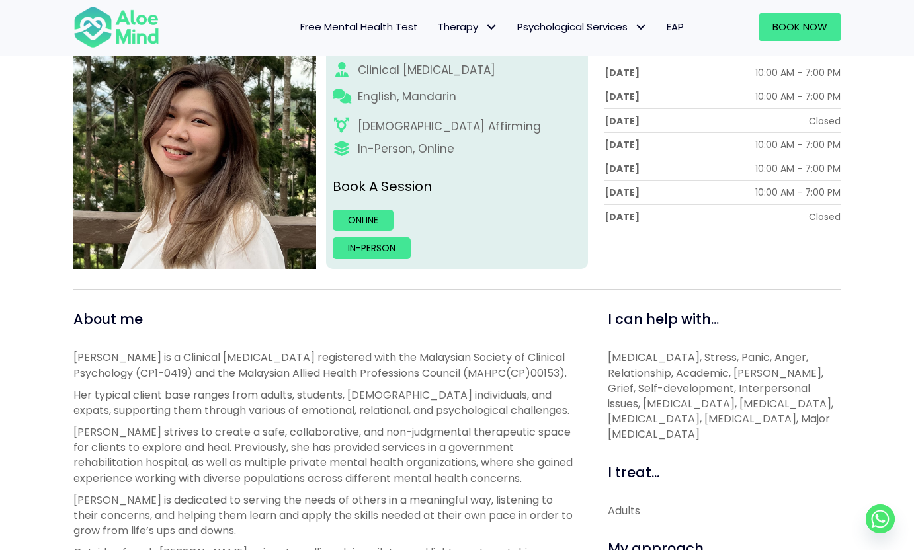
scroll to position [197, 0]
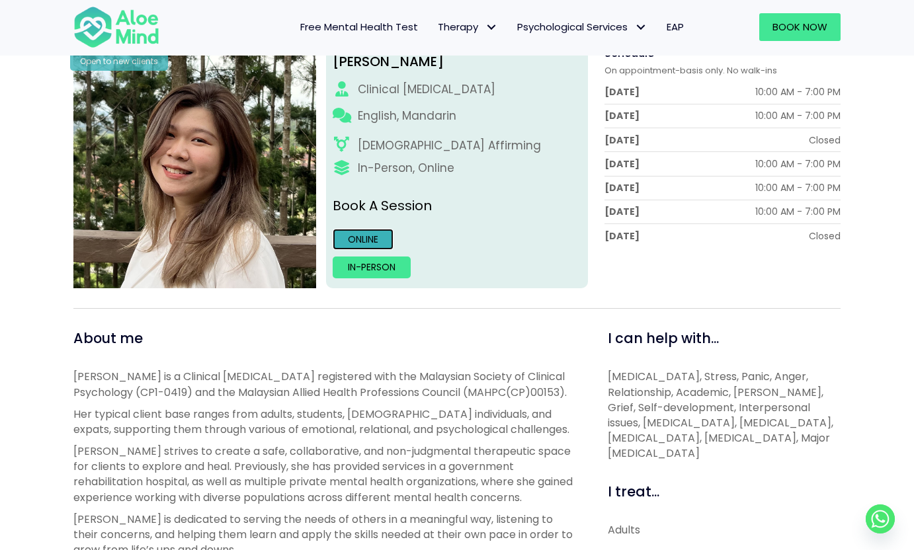
click at [360, 243] on link "Online" at bounding box center [363, 239] width 61 height 21
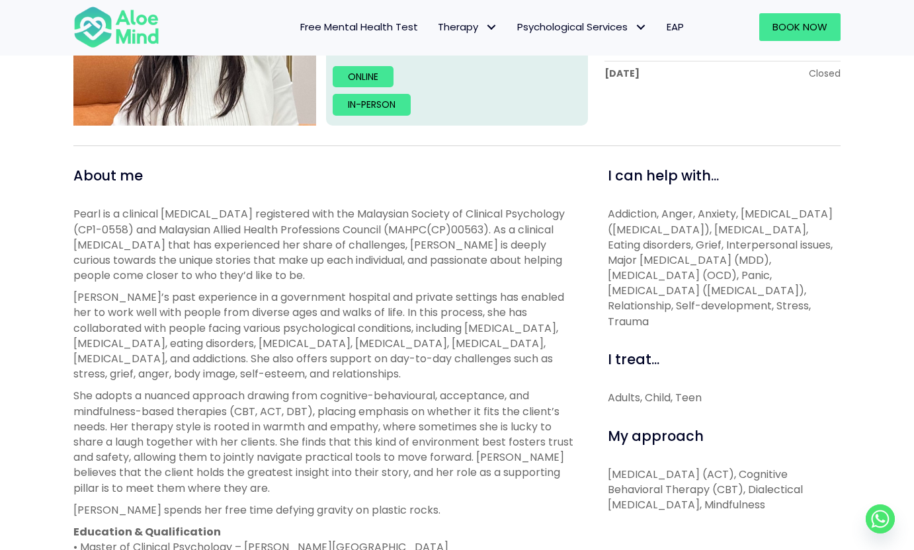
scroll to position [361, 0]
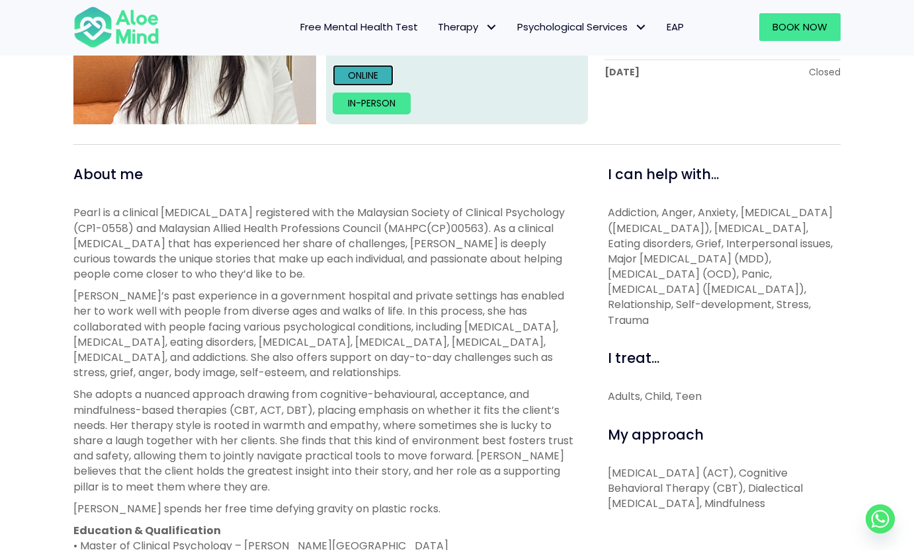
click at [357, 70] on link "Online" at bounding box center [363, 75] width 61 height 21
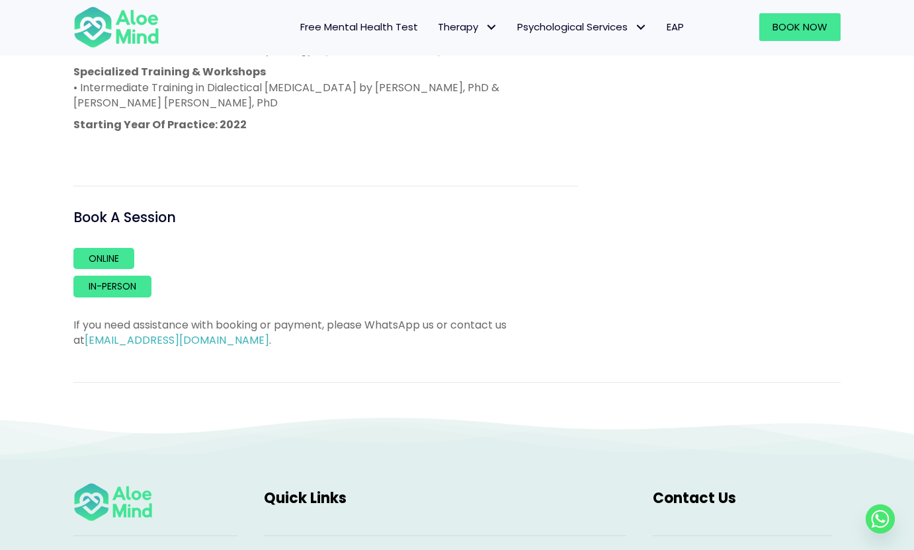
scroll to position [871, 0]
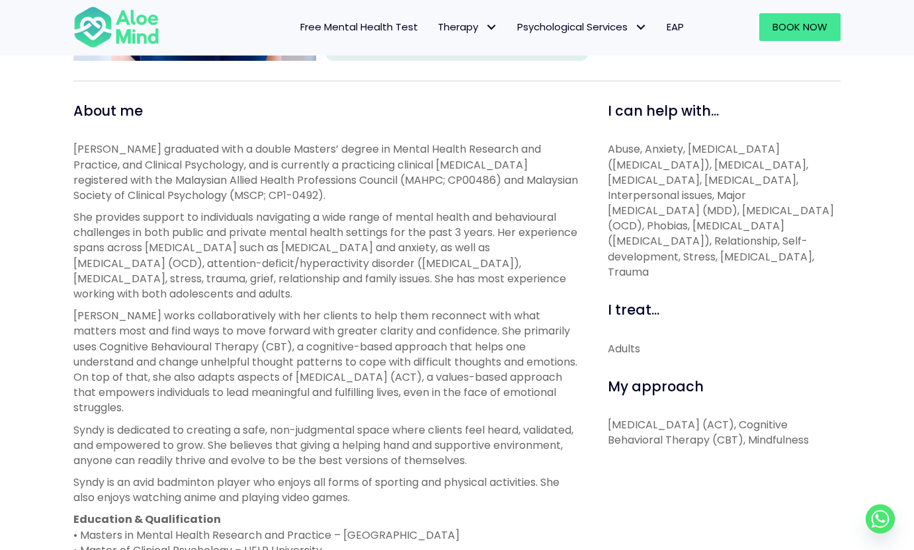
scroll to position [288, 0]
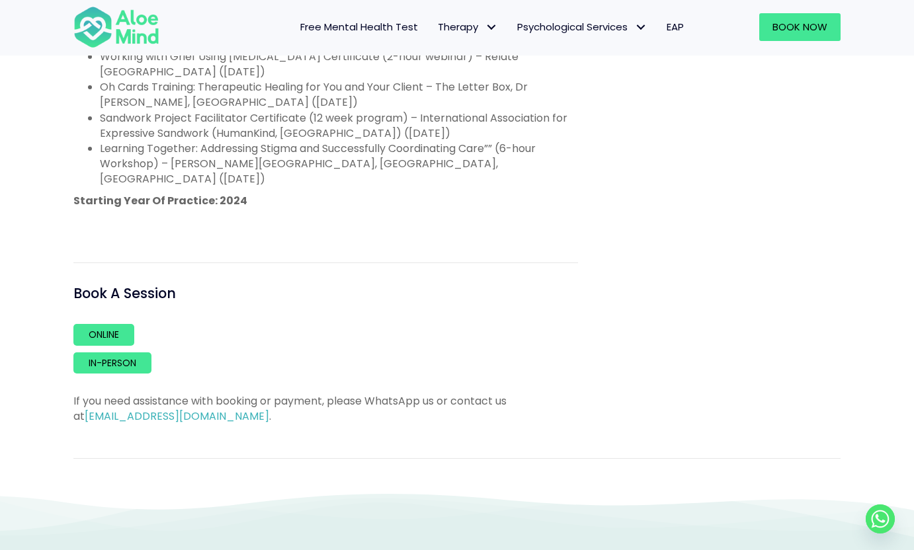
scroll to position [988, 0]
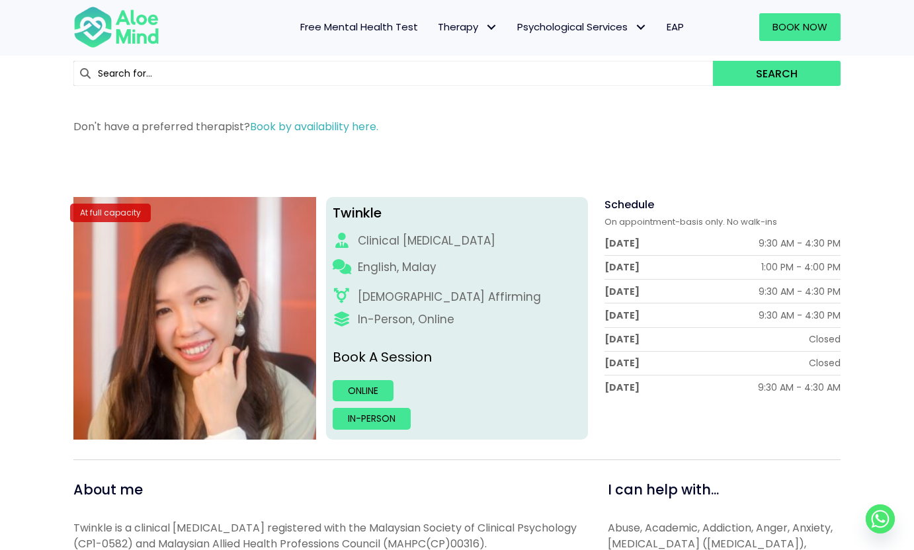
scroll to position [49, 0]
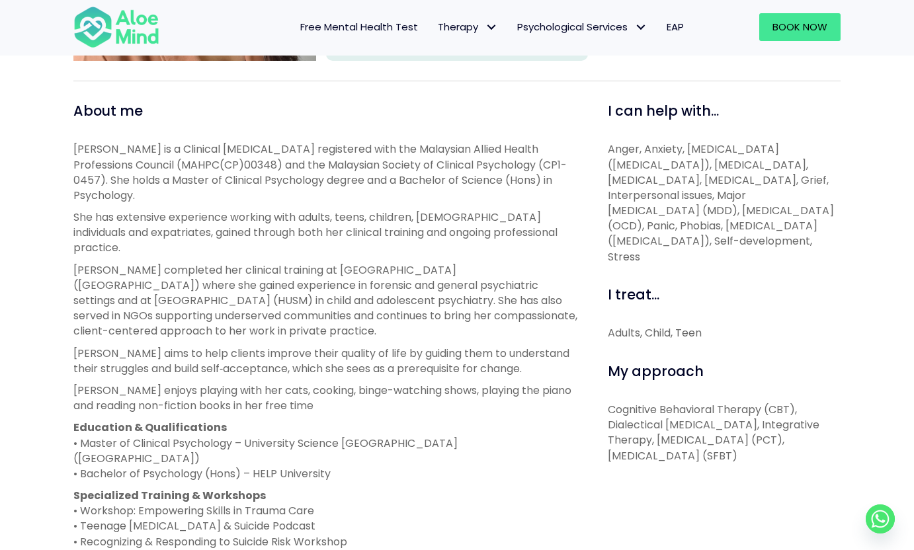
scroll to position [424, 0]
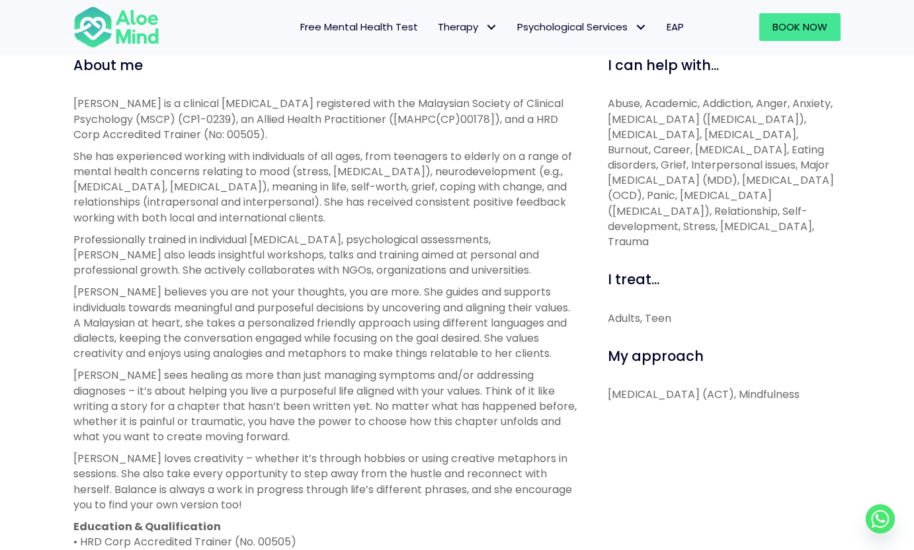
scroll to position [479, 0]
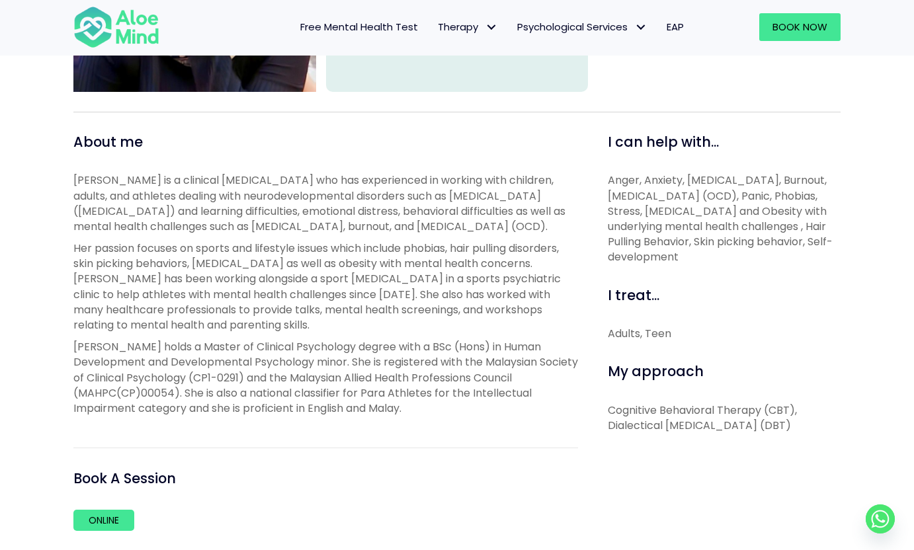
scroll to position [398, 0]
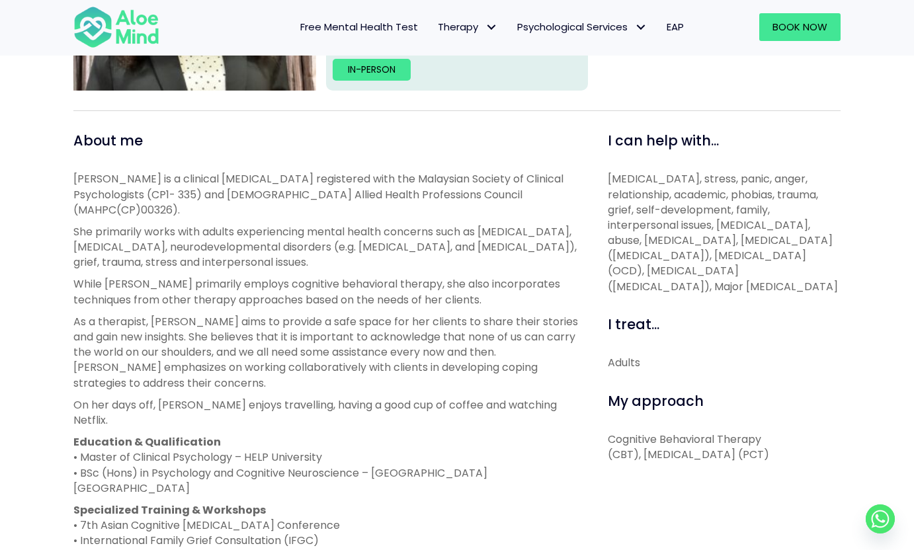
scroll to position [405, 0]
